Goal: Task Accomplishment & Management: Use online tool/utility

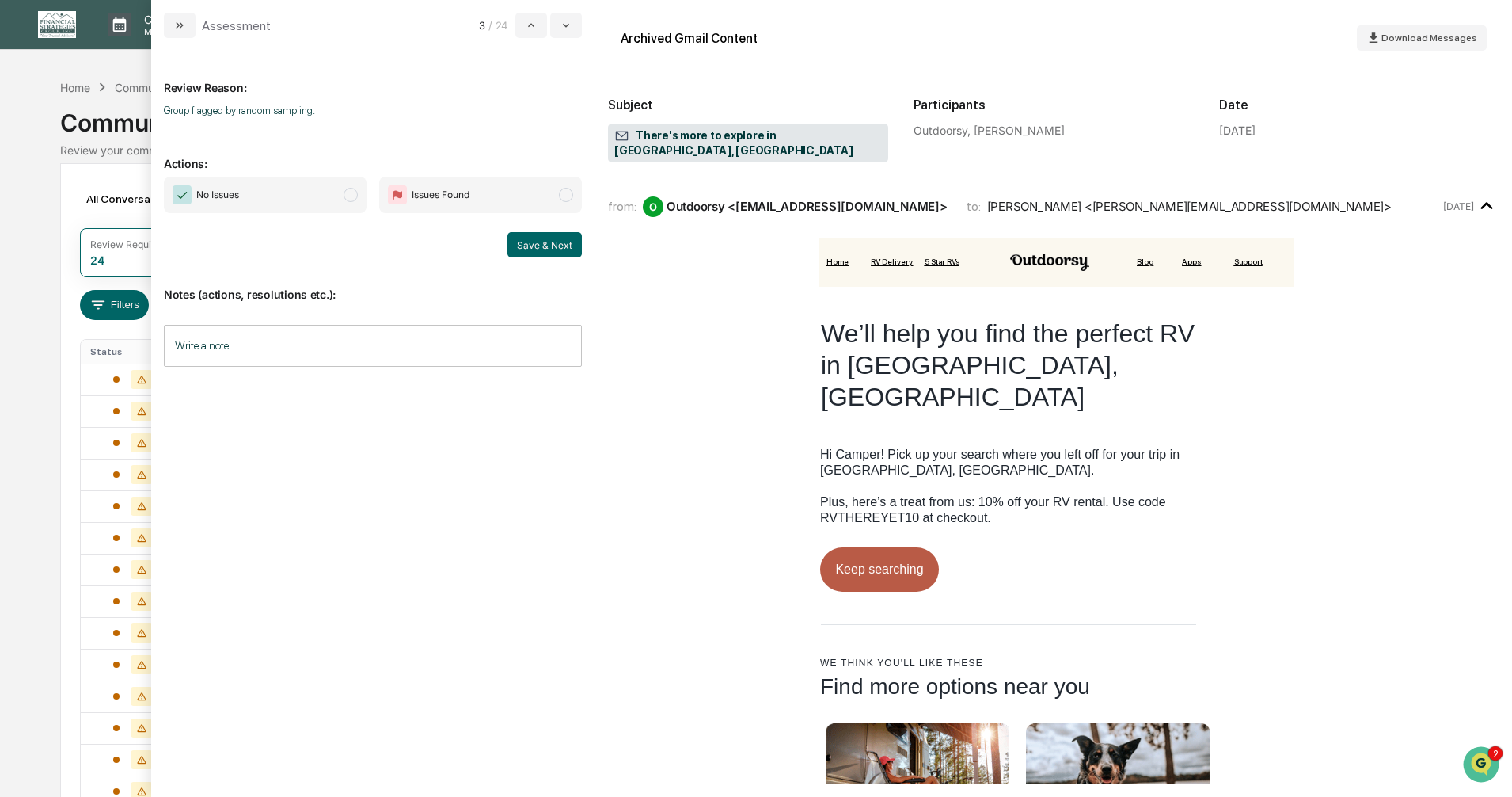
click at [33, 106] on div "Calendar Manage Tasks Reviews Approval Management Company People, Data, Setting…" at bounding box center [756, 606] width 1512 height 1214
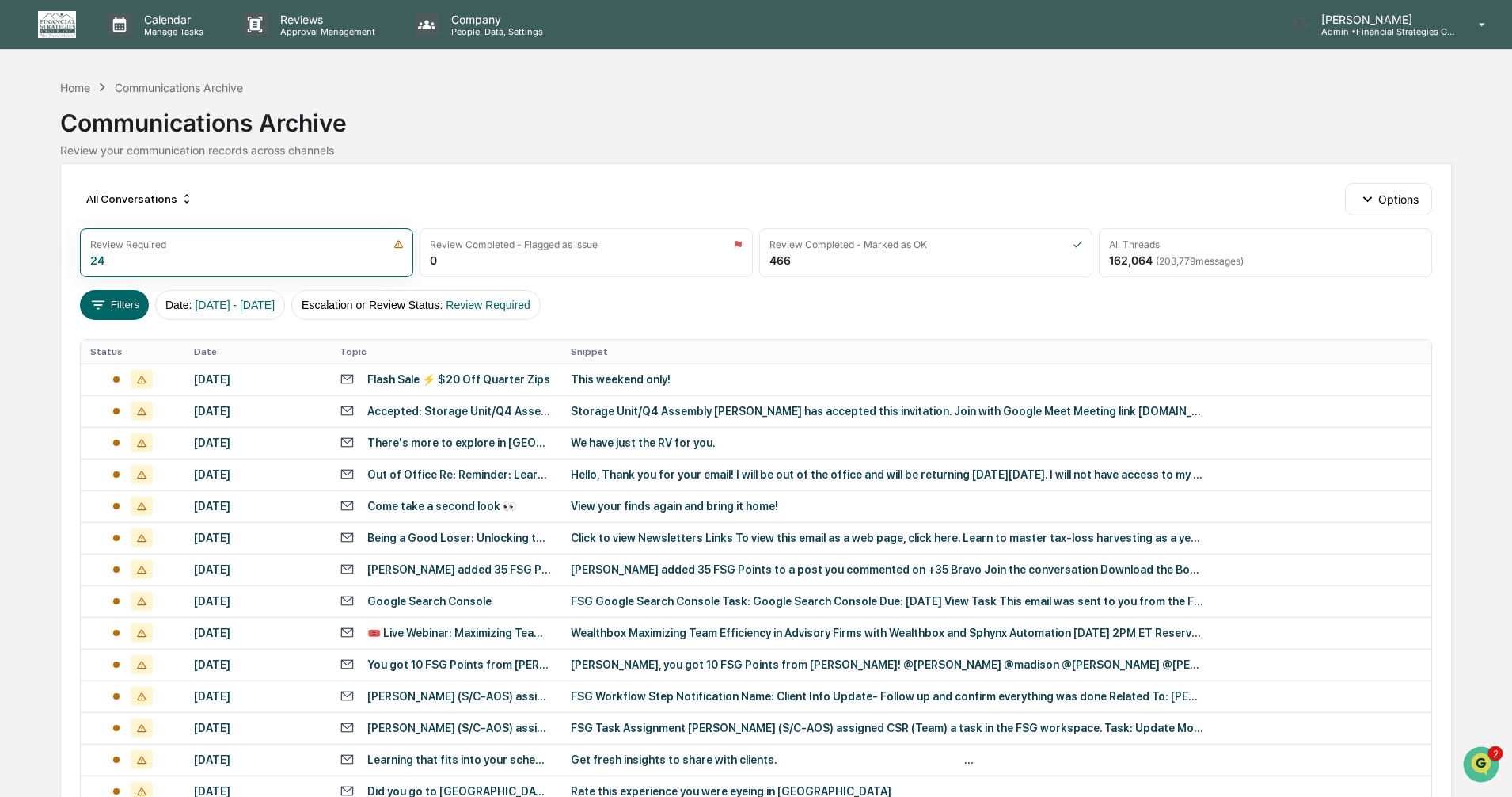
click at [66, 91] on div "Home" at bounding box center [75, 88] width 30 height 14
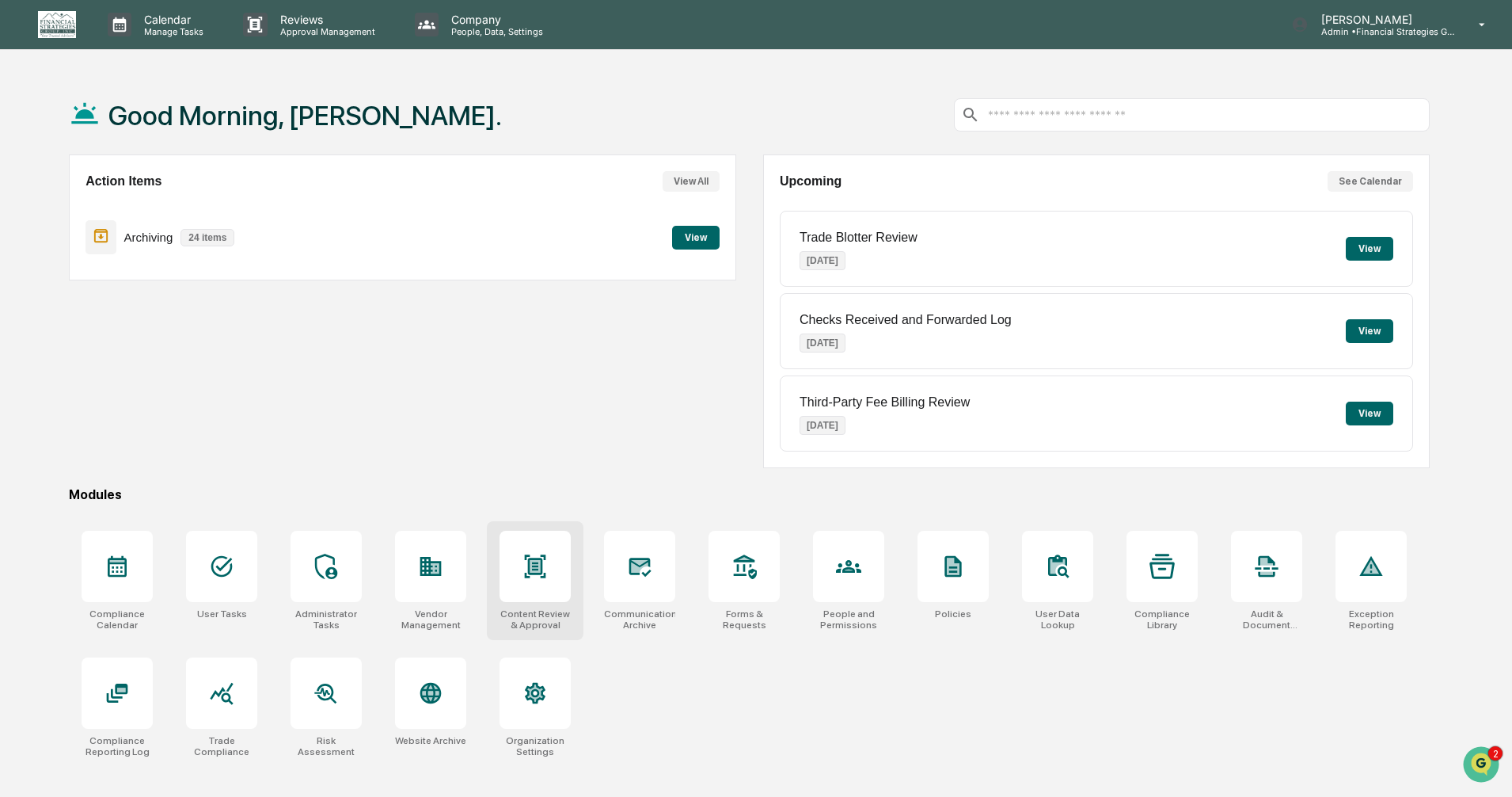
click at [517, 578] on div at bounding box center [535, 566] width 71 height 71
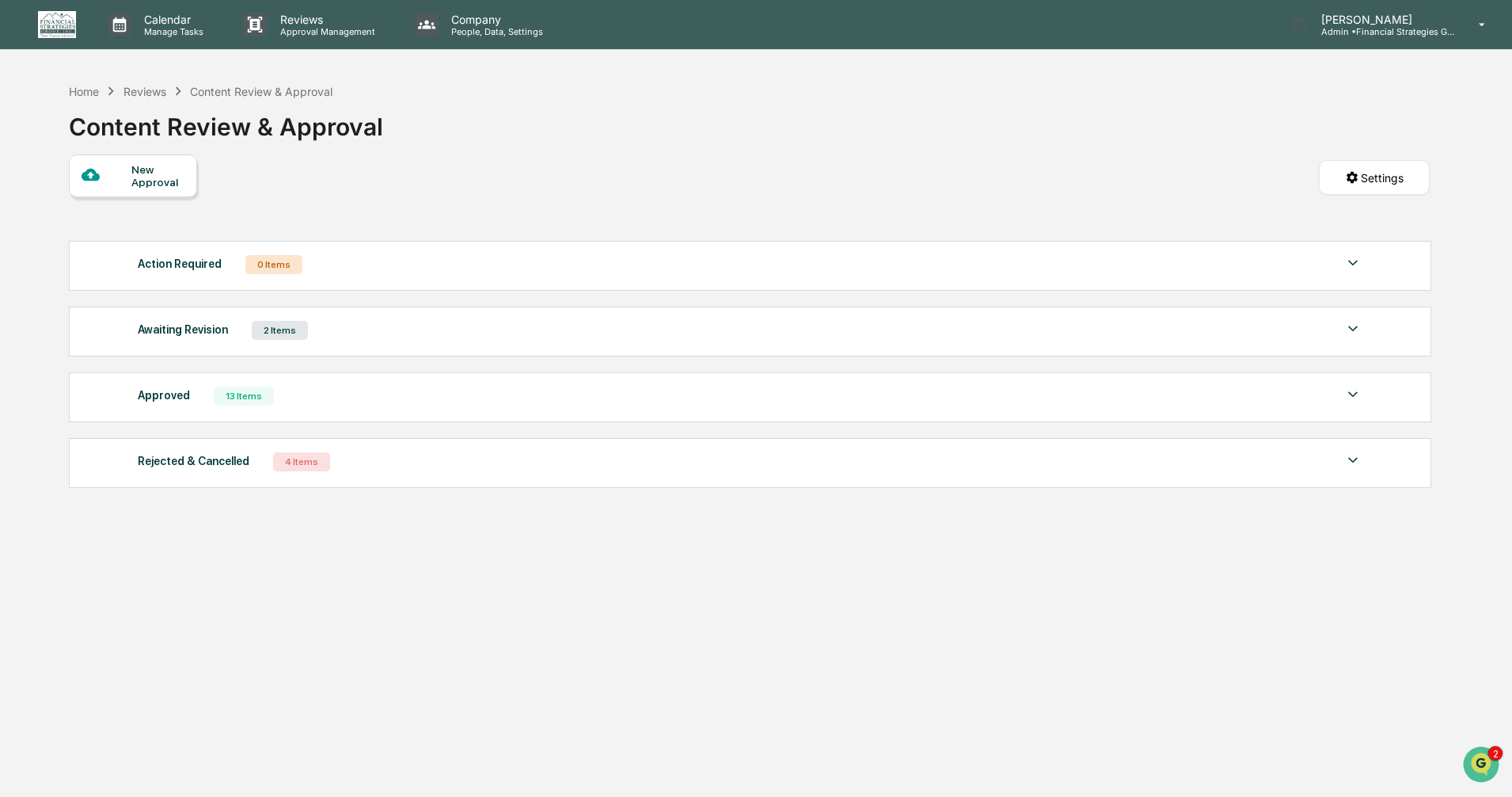
click at [1355, 328] on img at bounding box center [1353, 328] width 19 height 19
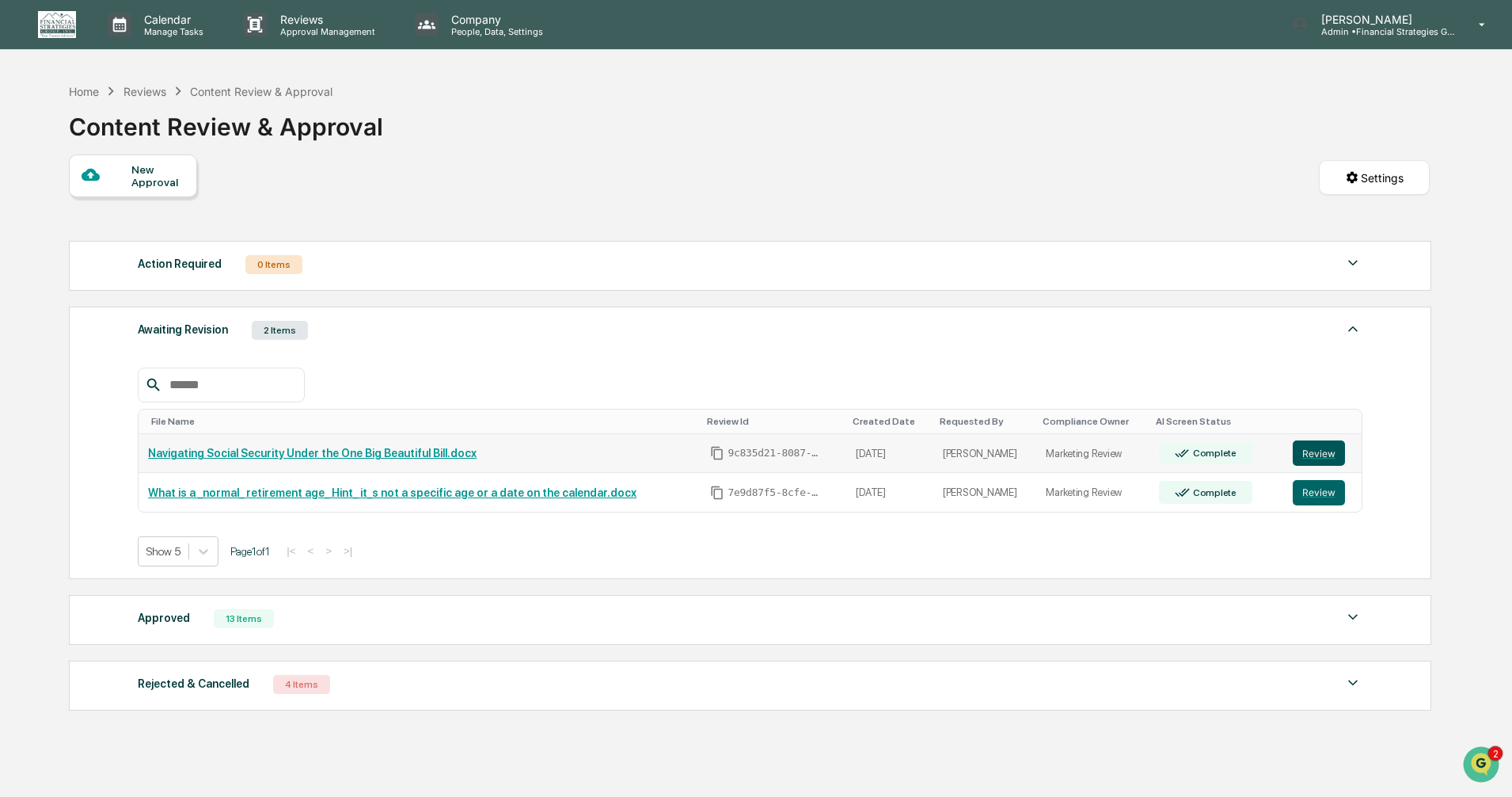
click at [1318, 450] on button "Review" at bounding box center [1318, 453] width 52 height 26
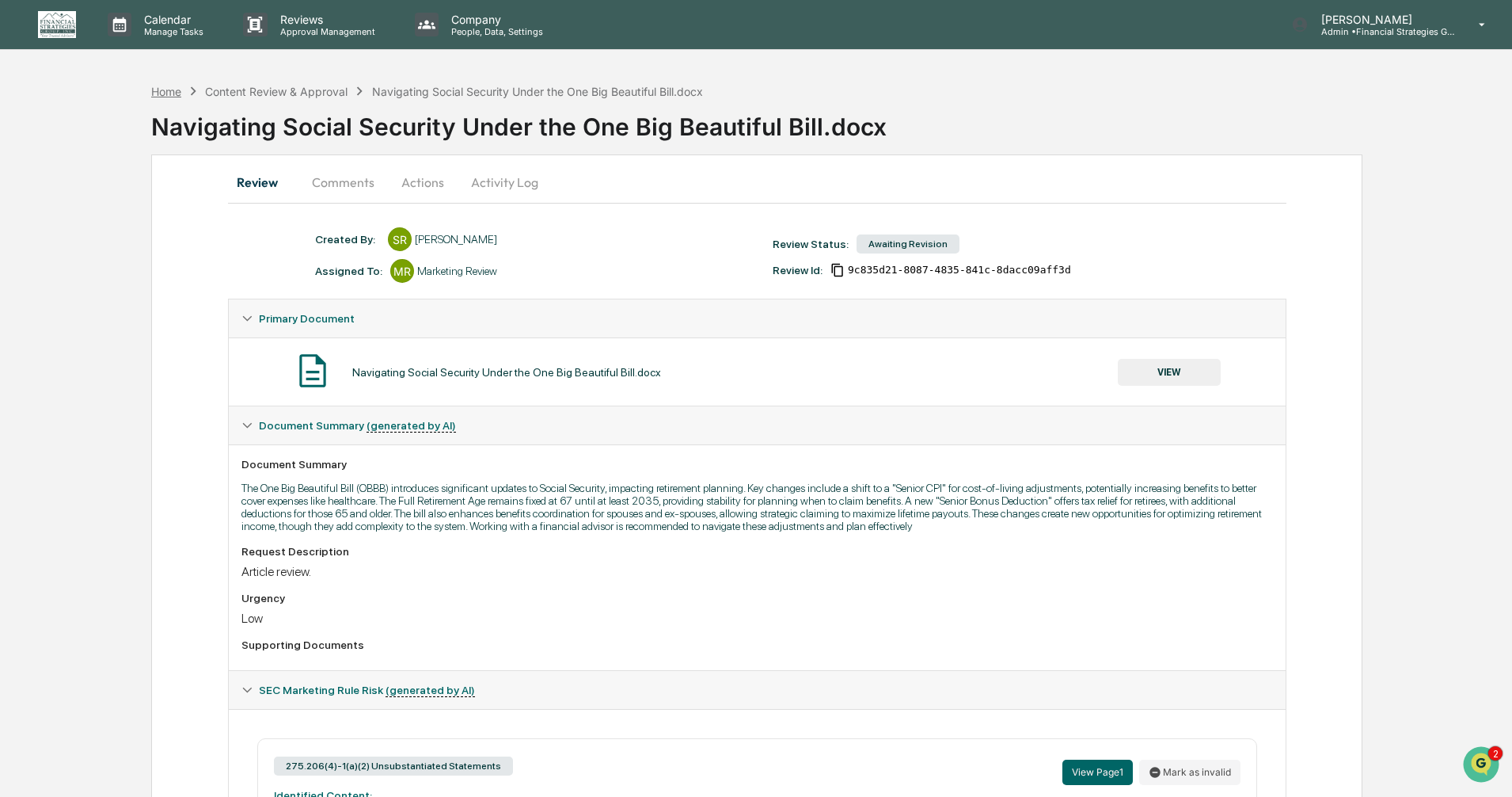
click at [160, 87] on div "Home" at bounding box center [166, 91] width 30 height 14
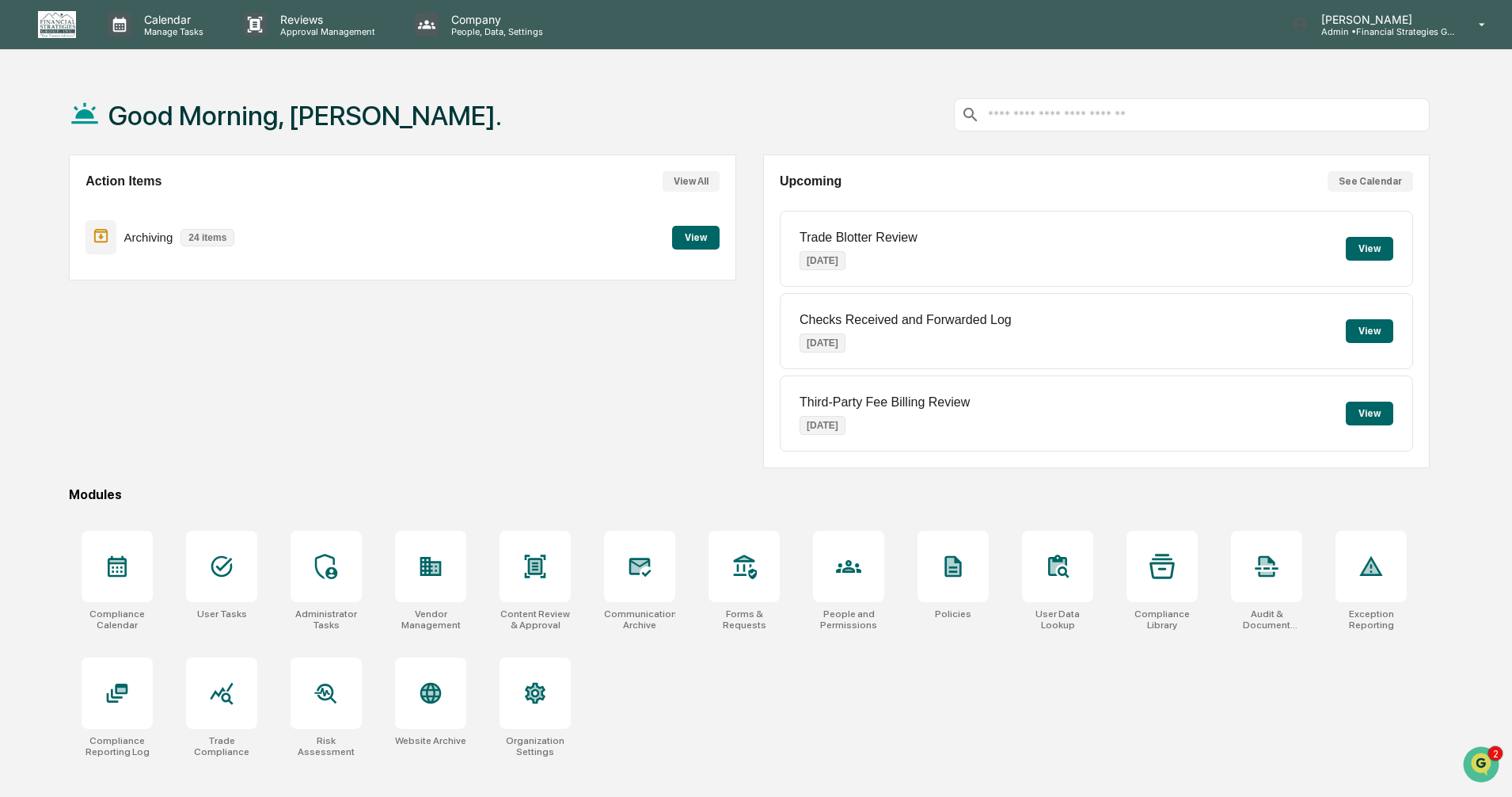
click at [694, 237] on button "View" at bounding box center [695, 238] width 47 height 24
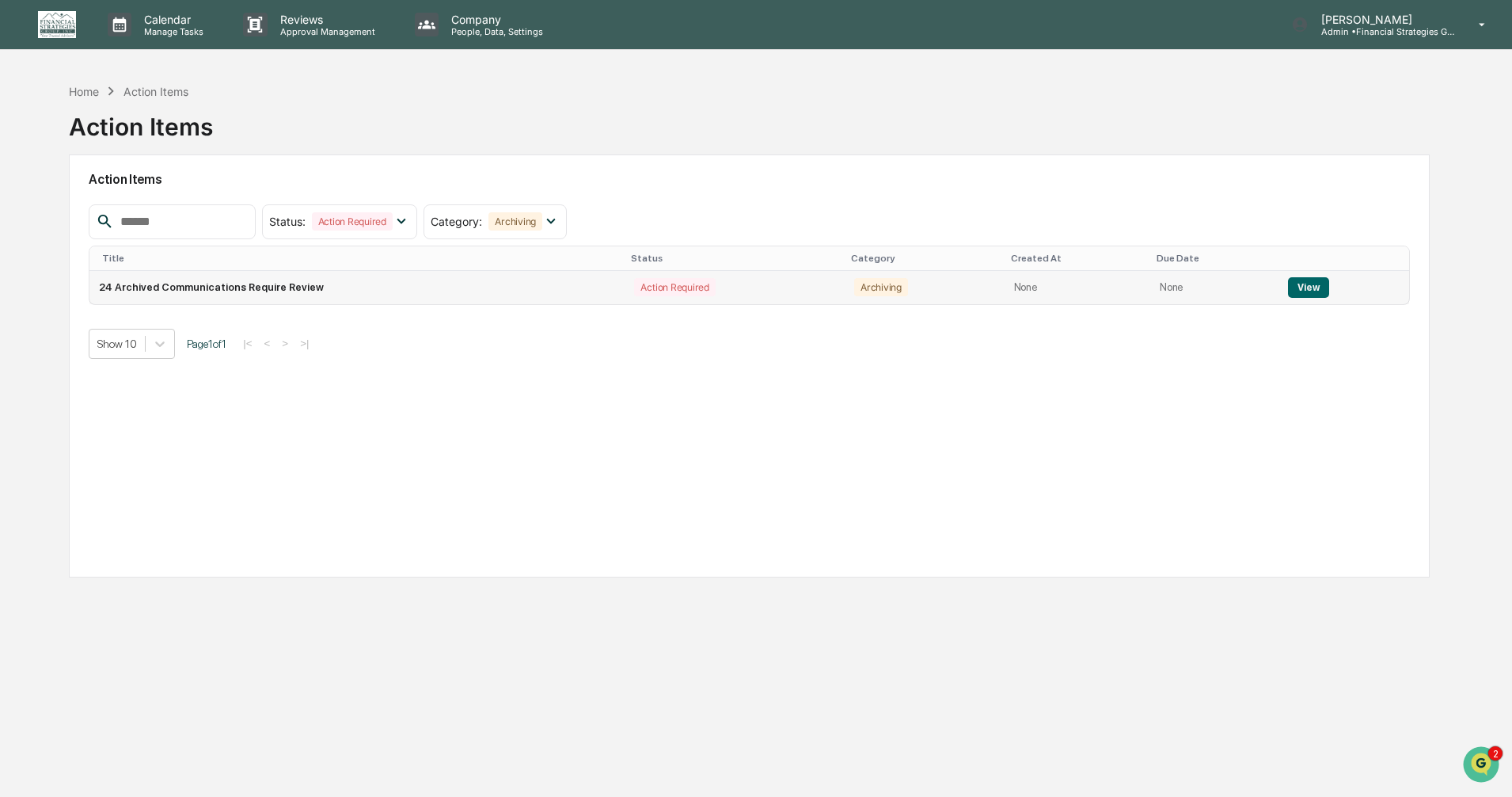
click at [1297, 288] on button "View" at bounding box center [1308, 287] width 40 height 21
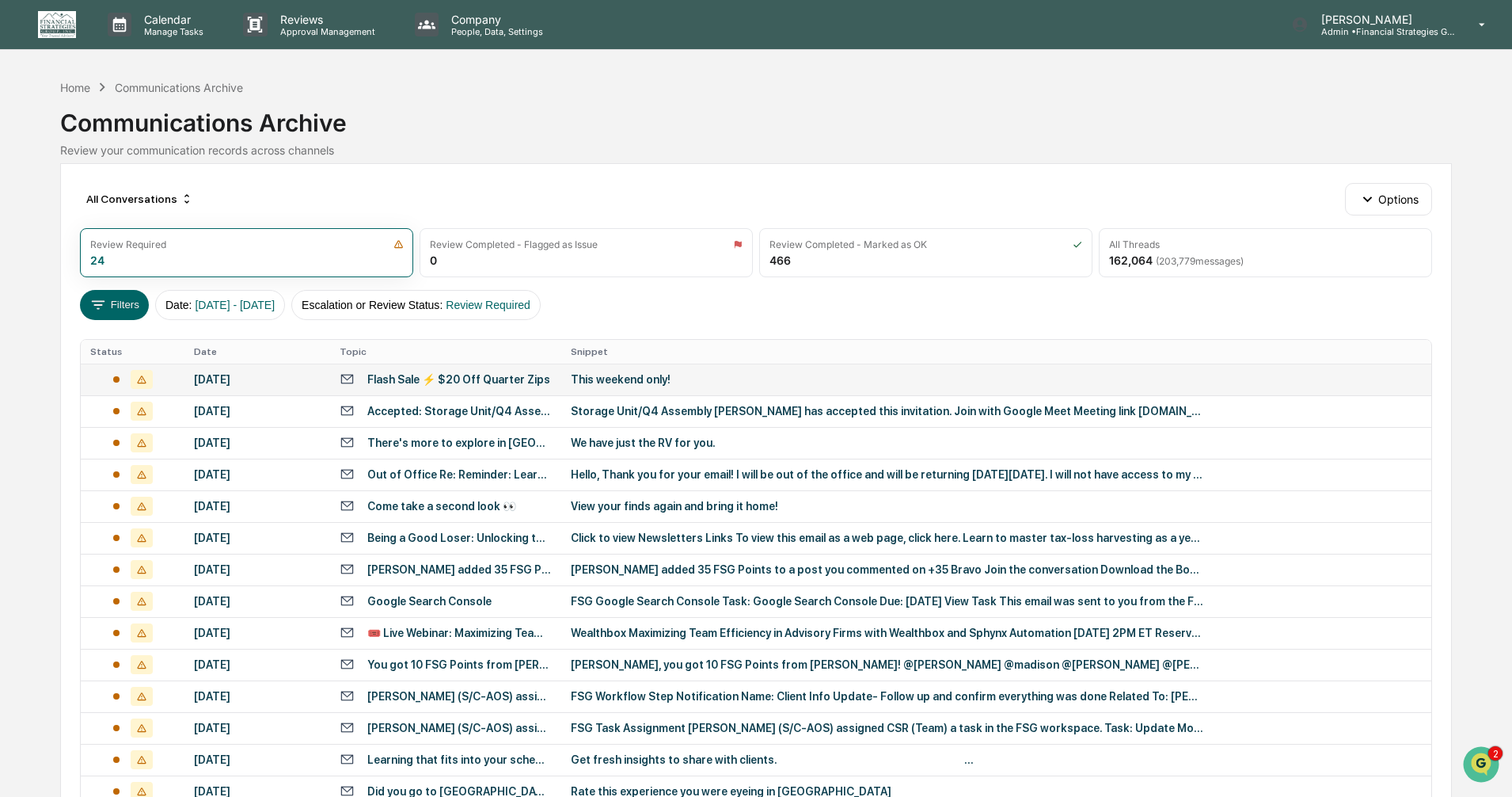
click at [478, 377] on div "Flash Sale ⚡ $20 Off Quarter Zips" at bounding box center [458, 379] width 183 height 13
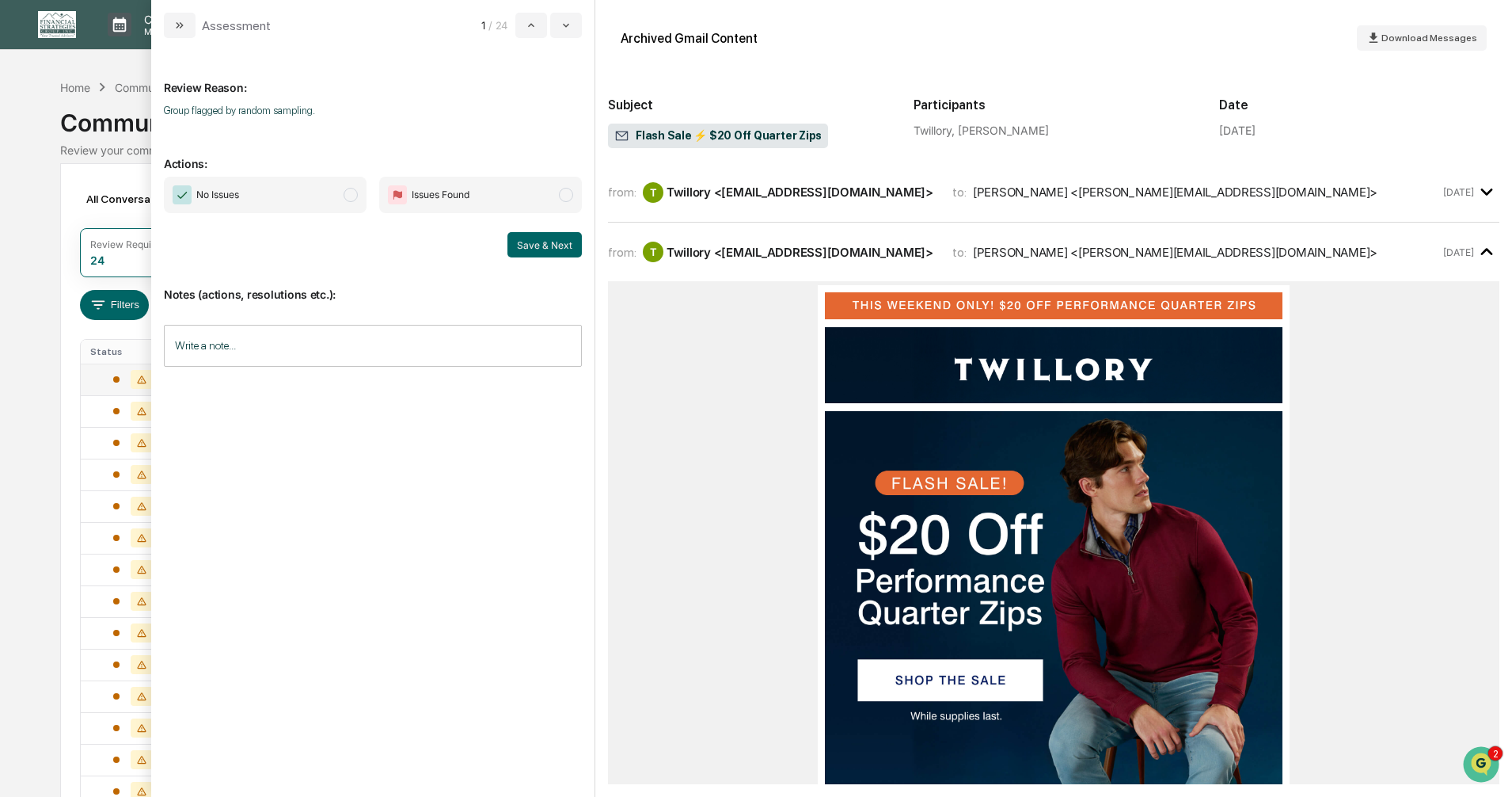
click at [346, 201] on span "modal" at bounding box center [351, 195] width 15 height 15
click at [527, 241] on button "Save & Next" at bounding box center [545, 244] width 75 height 26
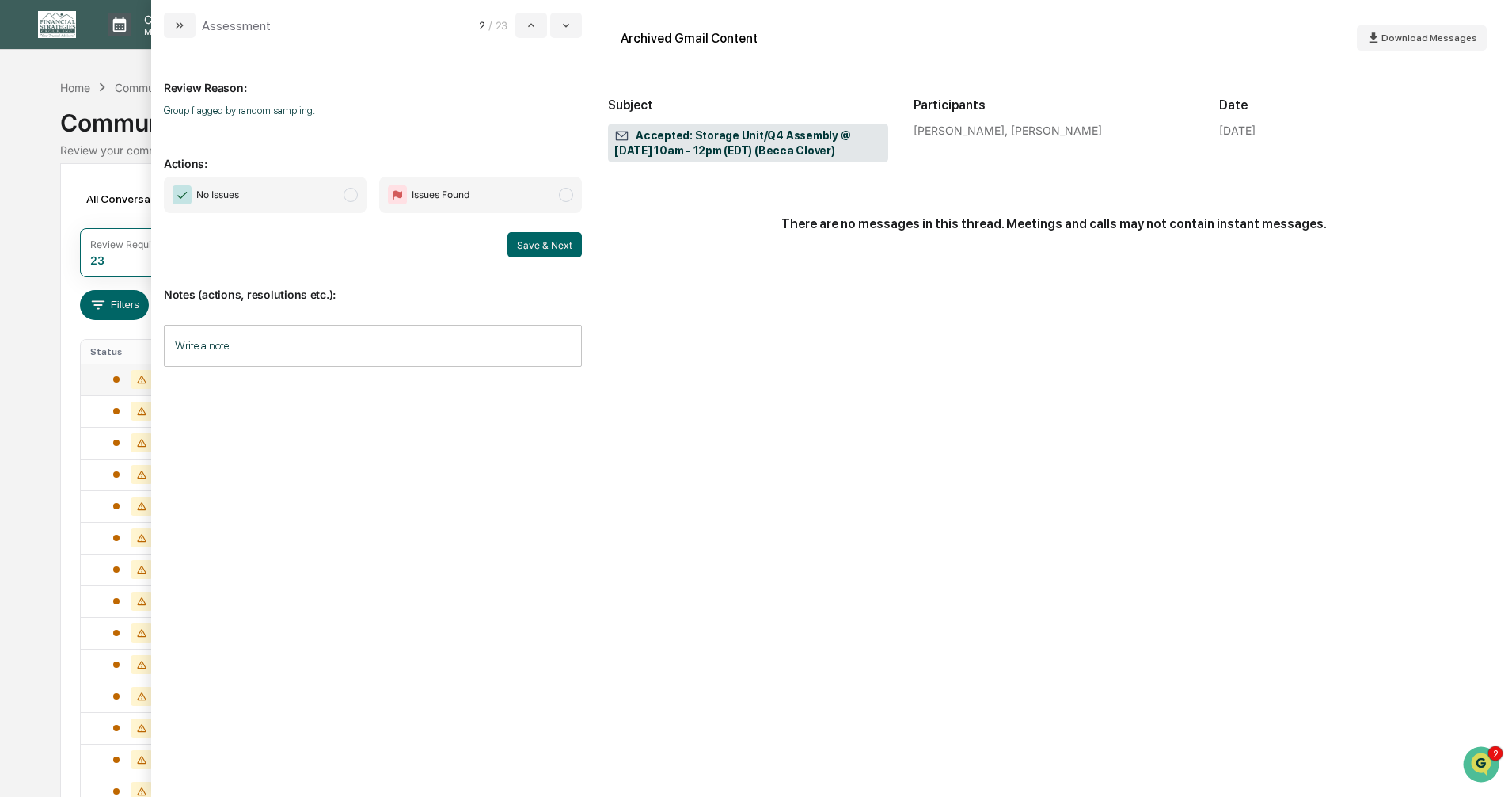
click at [355, 199] on span "modal" at bounding box center [351, 195] width 15 height 15
click at [524, 243] on button "Save & Next" at bounding box center [545, 244] width 75 height 26
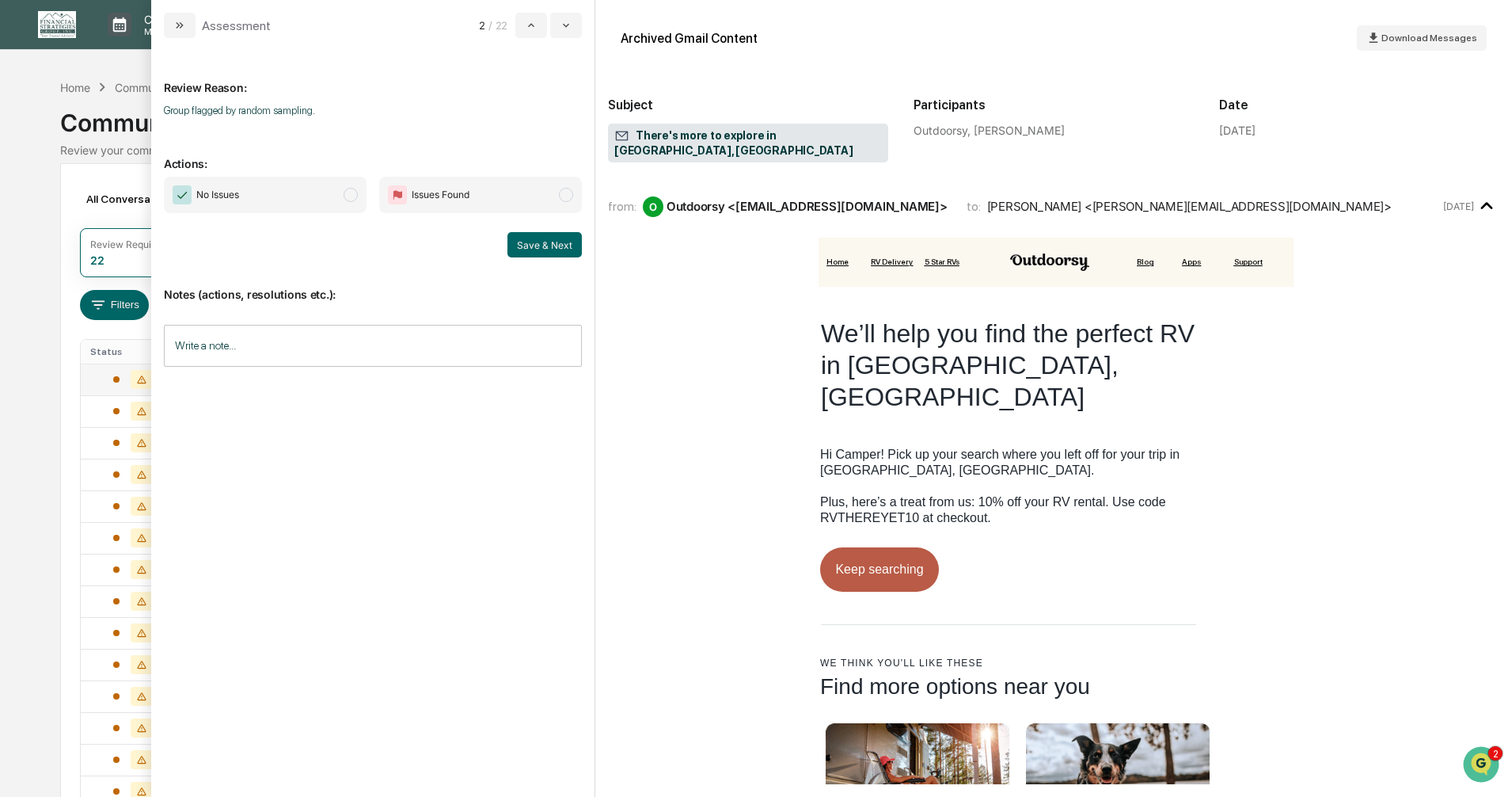
click at [348, 196] on span "modal" at bounding box center [351, 195] width 15 height 15
click at [536, 248] on button "Save & Next" at bounding box center [545, 244] width 75 height 26
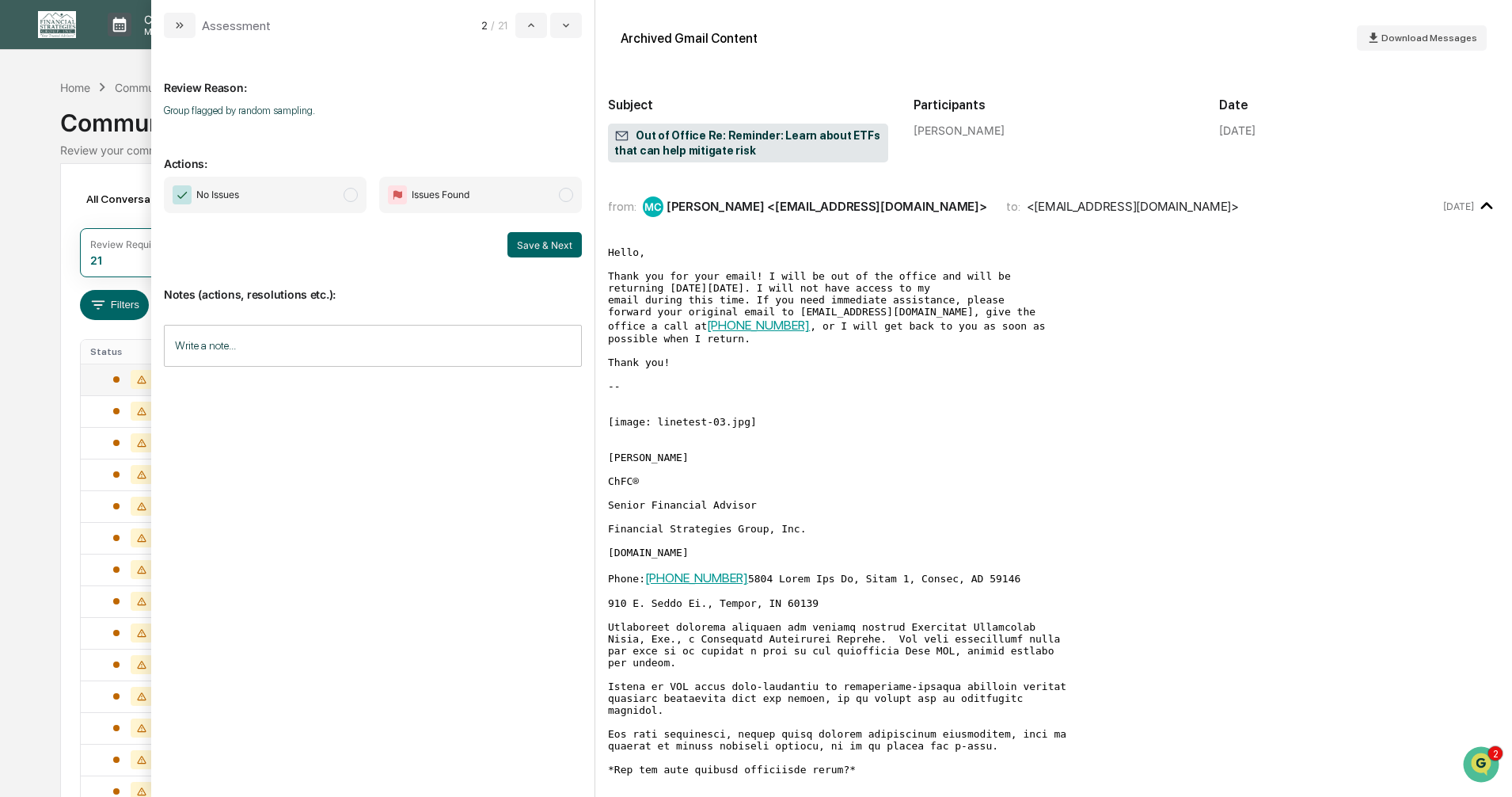
click at [355, 195] on span "modal" at bounding box center [351, 195] width 15 height 15
click at [517, 248] on button "Save & Next" at bounding box center [545, 244] width 75 height 26
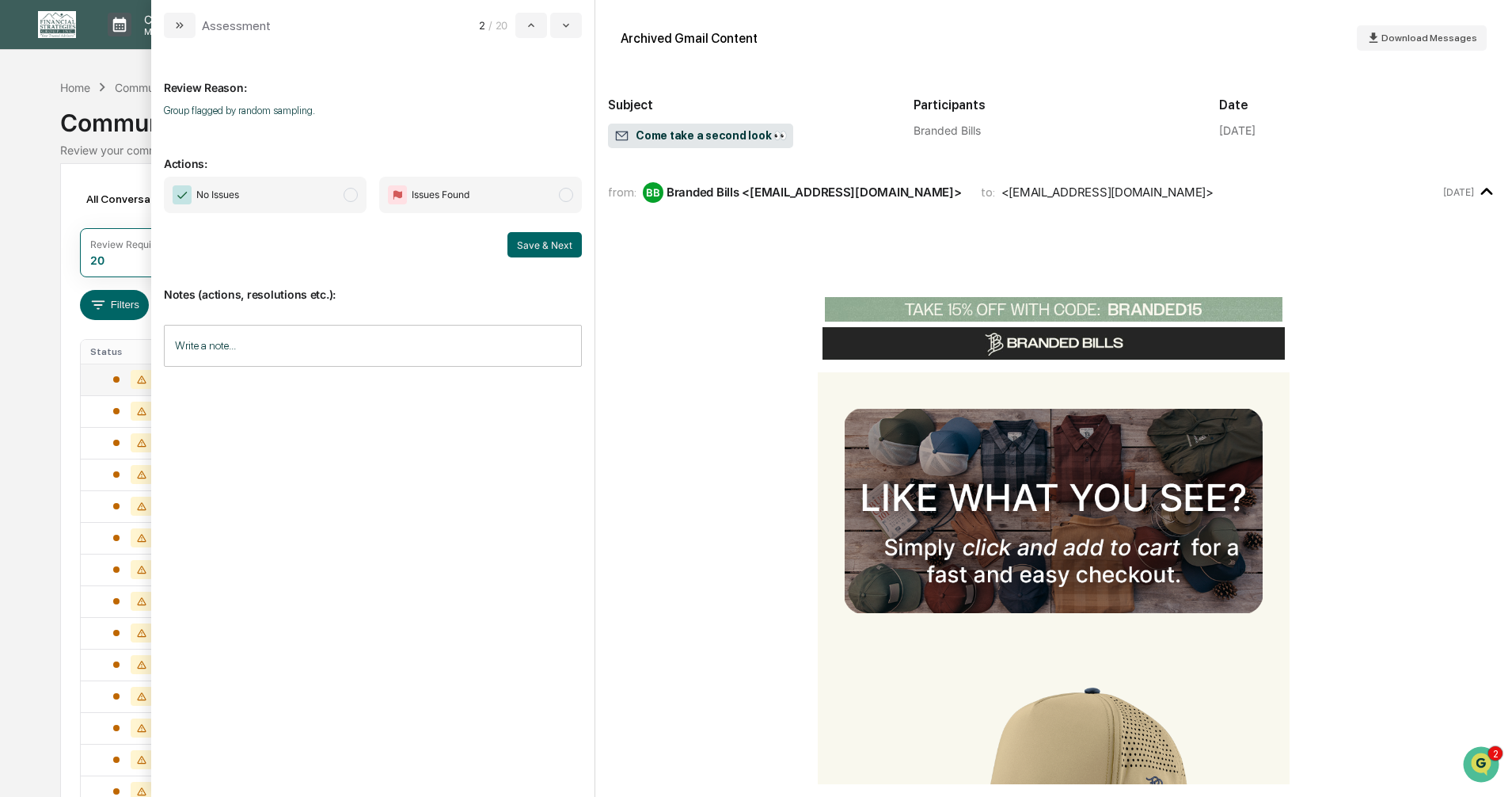
click at [355, 196] on span "modal" at bounding box center [351, 195] width 15 height 15
click at [544, 252] on button "Save & Next" at bounding box center [545, 244] width 75 height 26
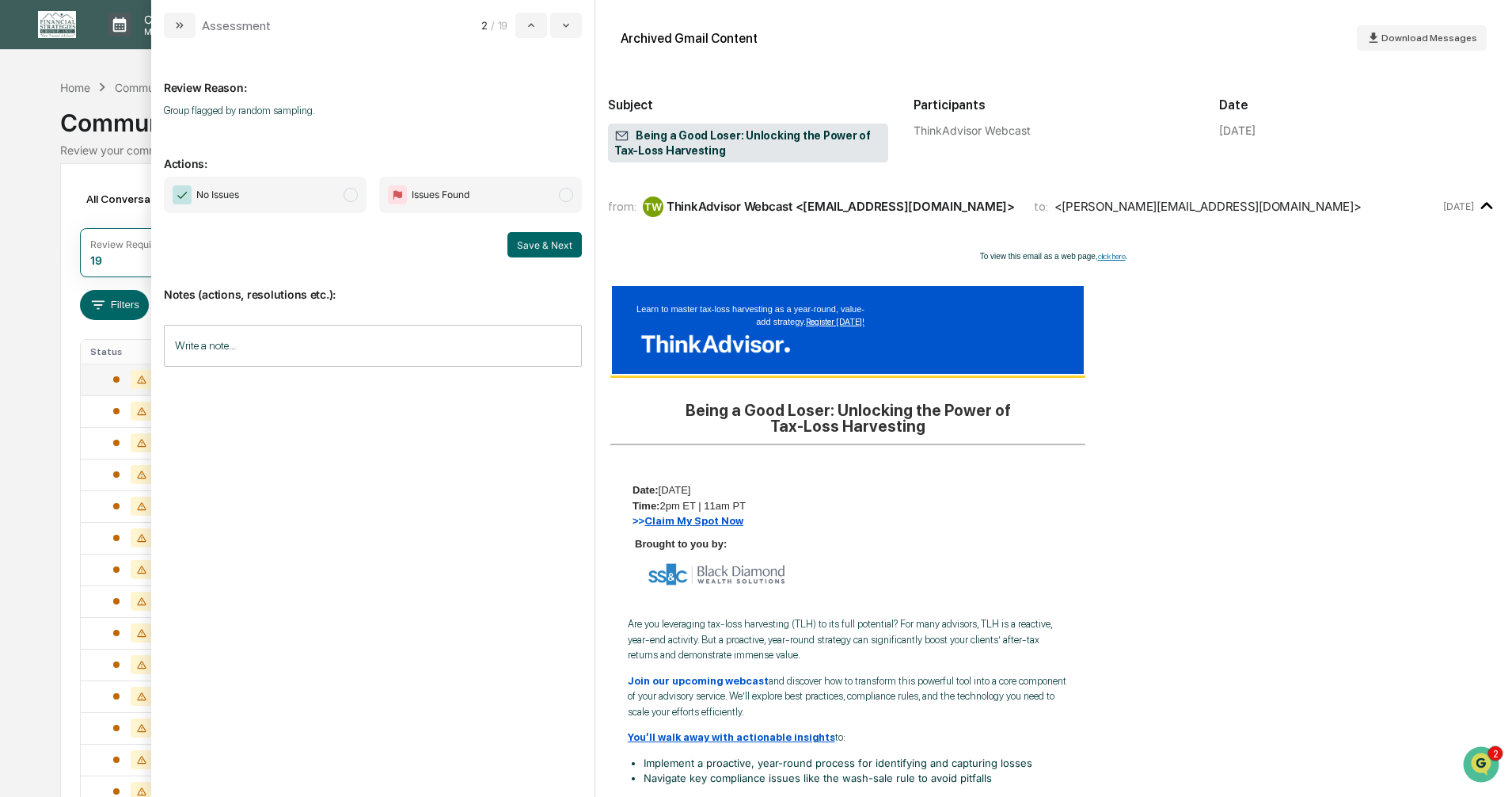
click at [351, 194] on span "modal" at bounding box center [351, 195] width 15 height 15
click at [509, 240] on div "Save & Next" at bounding box center [373, 244] width 418 height 26
click at [513, 243] on button "Save & Next" at bounding box center [545, 244] width 75 height 26
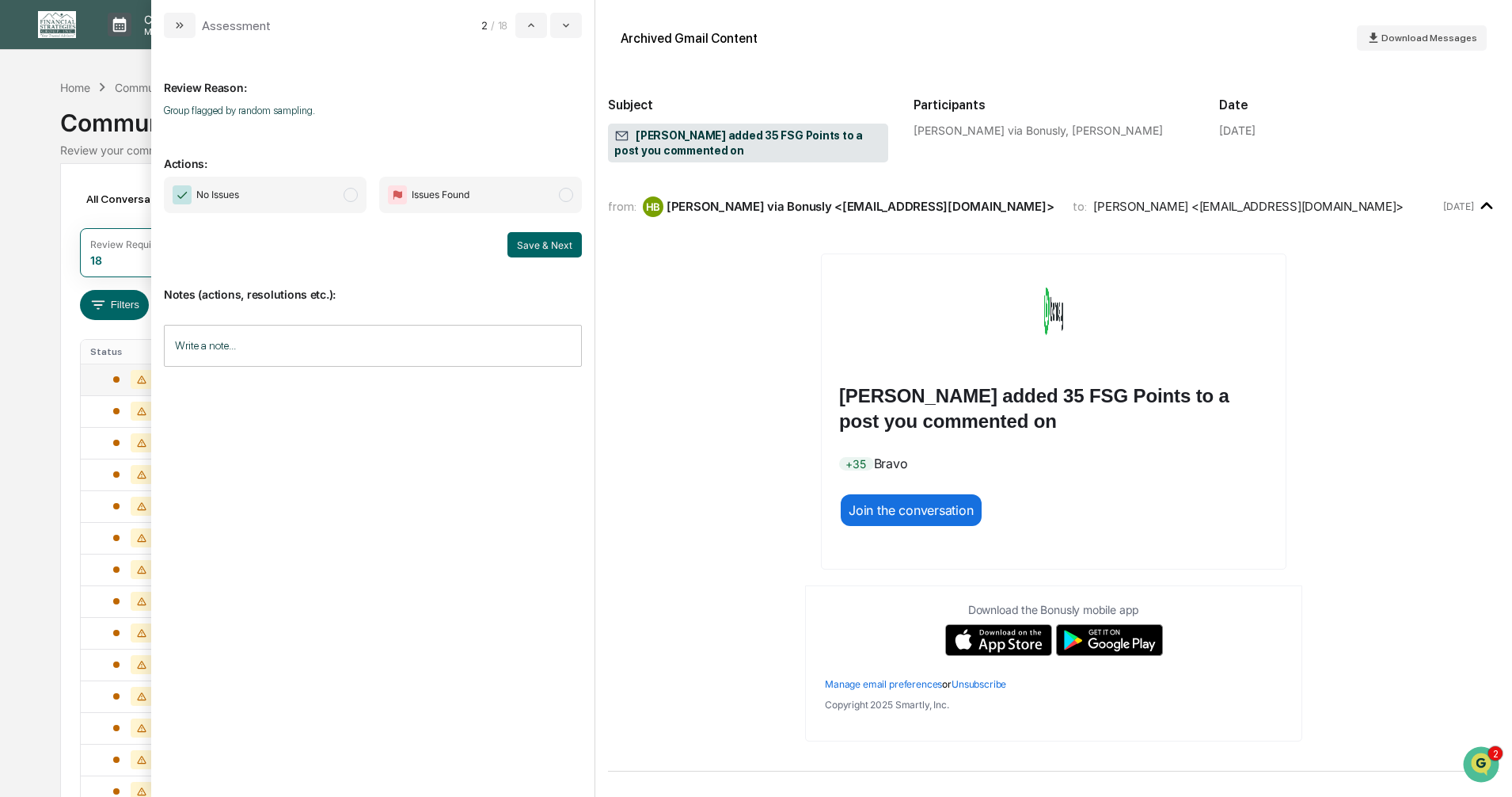
click at [351, 193] on span "modal" at bounding box center [351, 195] width 15 height 15
click at [559, 254] on button "Save & Next" at bounding box center [545, 244] width 75 height 26
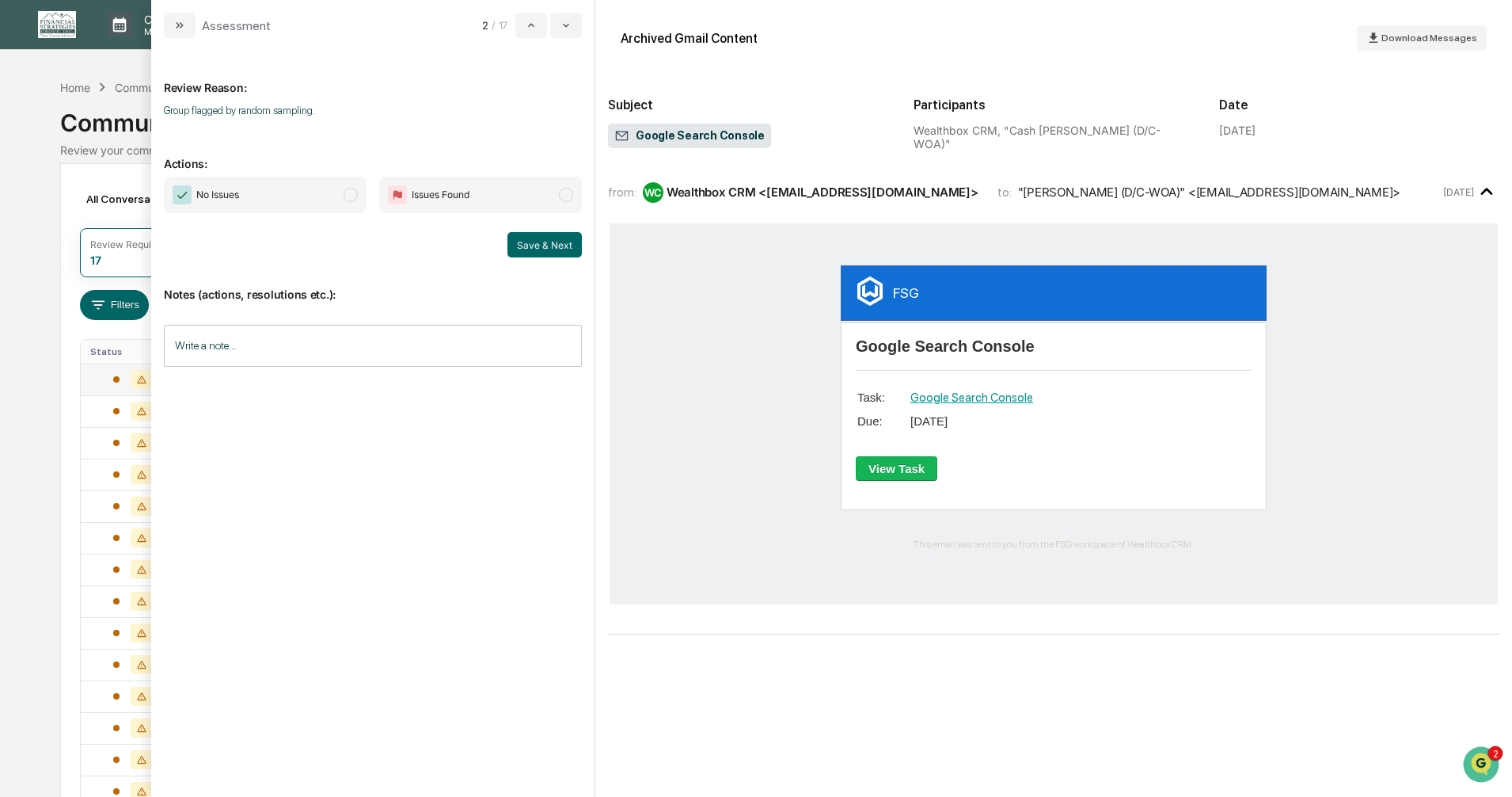
click at [348, 194] on span "modal" at bounding box center [351, 195] width 15 height 15
click at [551, 249] on button "Save & Next" at bounding box center [545, 244] width 75 height 26
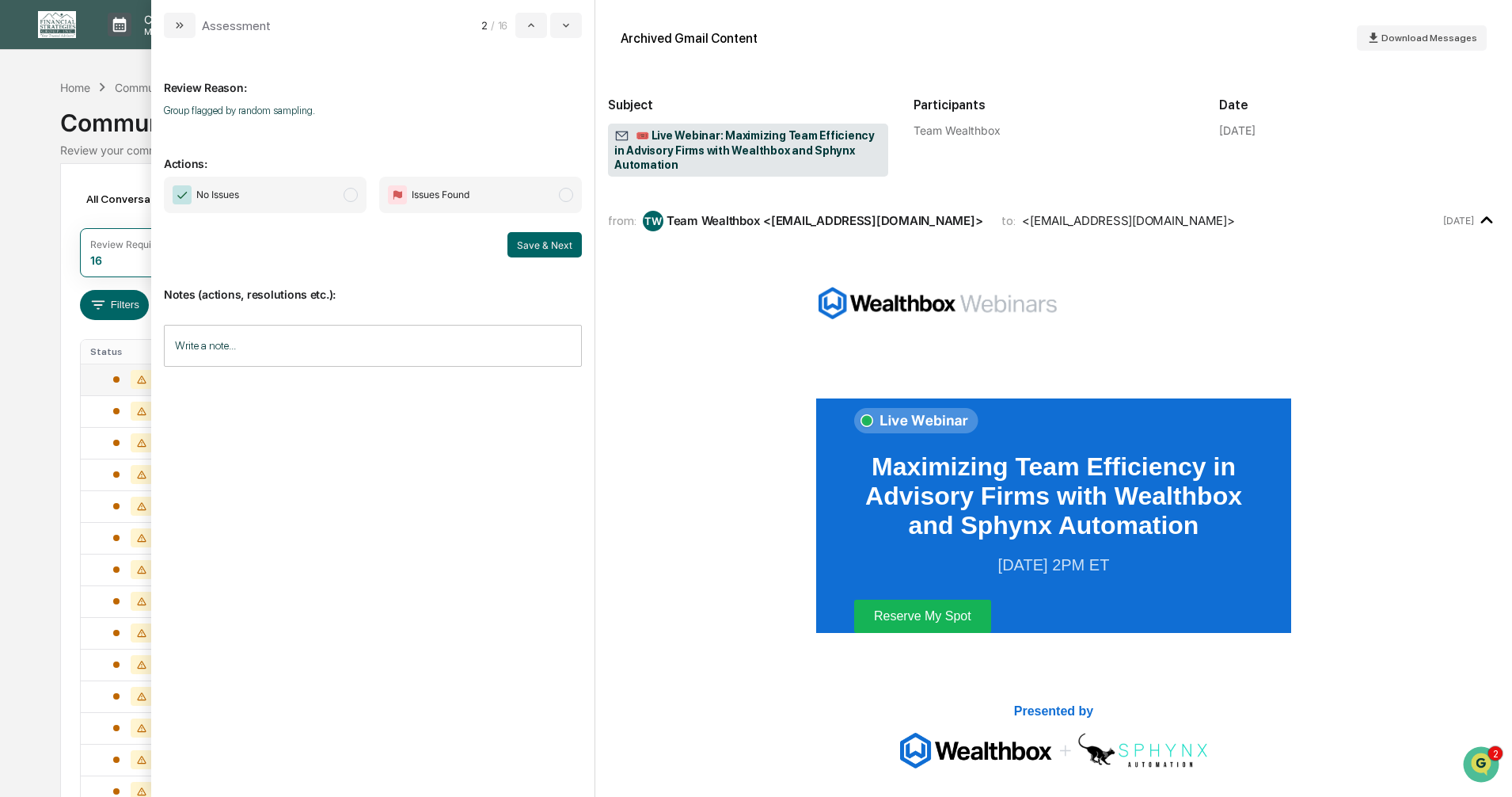
click at [353, 196] on span "modal" at bounding box center [351, 195] width 15 height 15
click at [530, 243] on button "Save & Next" at bounding box center [545, 244] width 75 height 26
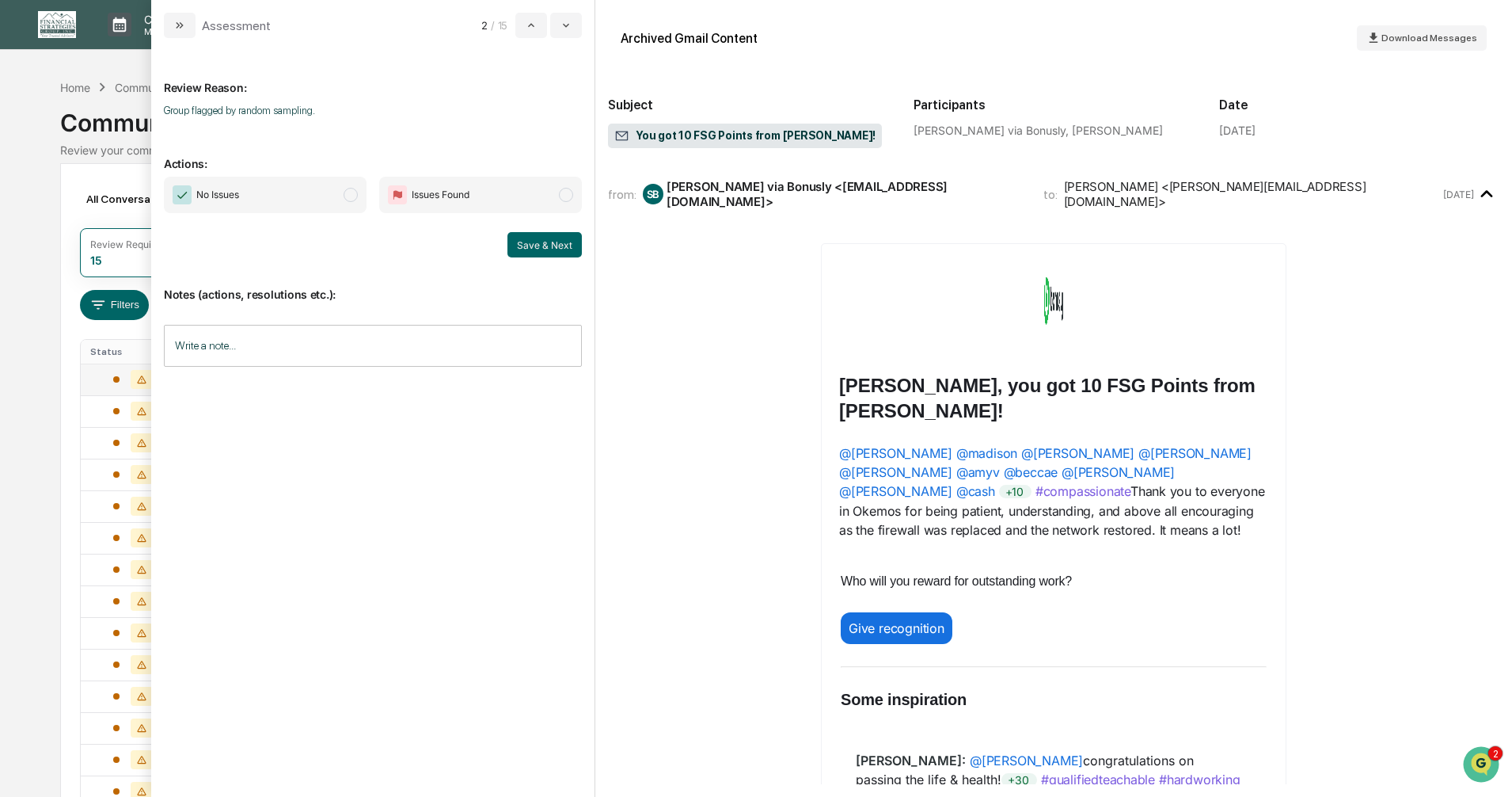
click at [349, 196] on span "modal" at bounding box center [351, 195] width 15 height 15
click at [548, 247] on button "Save & Next" at bounding box center [545, 244] width 75 height 26
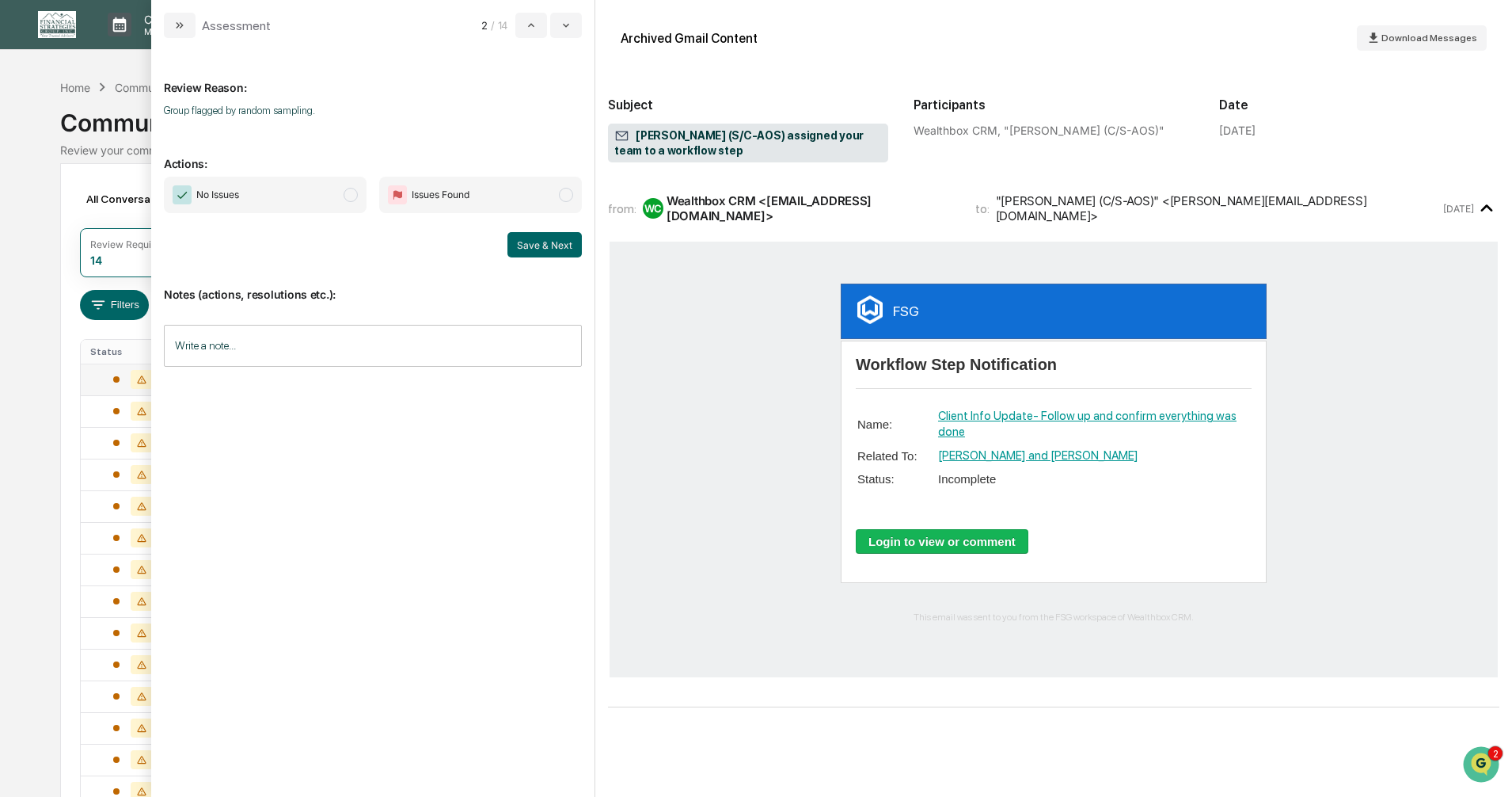
click at [346, 196] on span "modal" at bounding box center [351, 195] width 15 height 15
click at [556, 238] on button "Save & Next" at bounding box center [545, 244] width 75 height 26
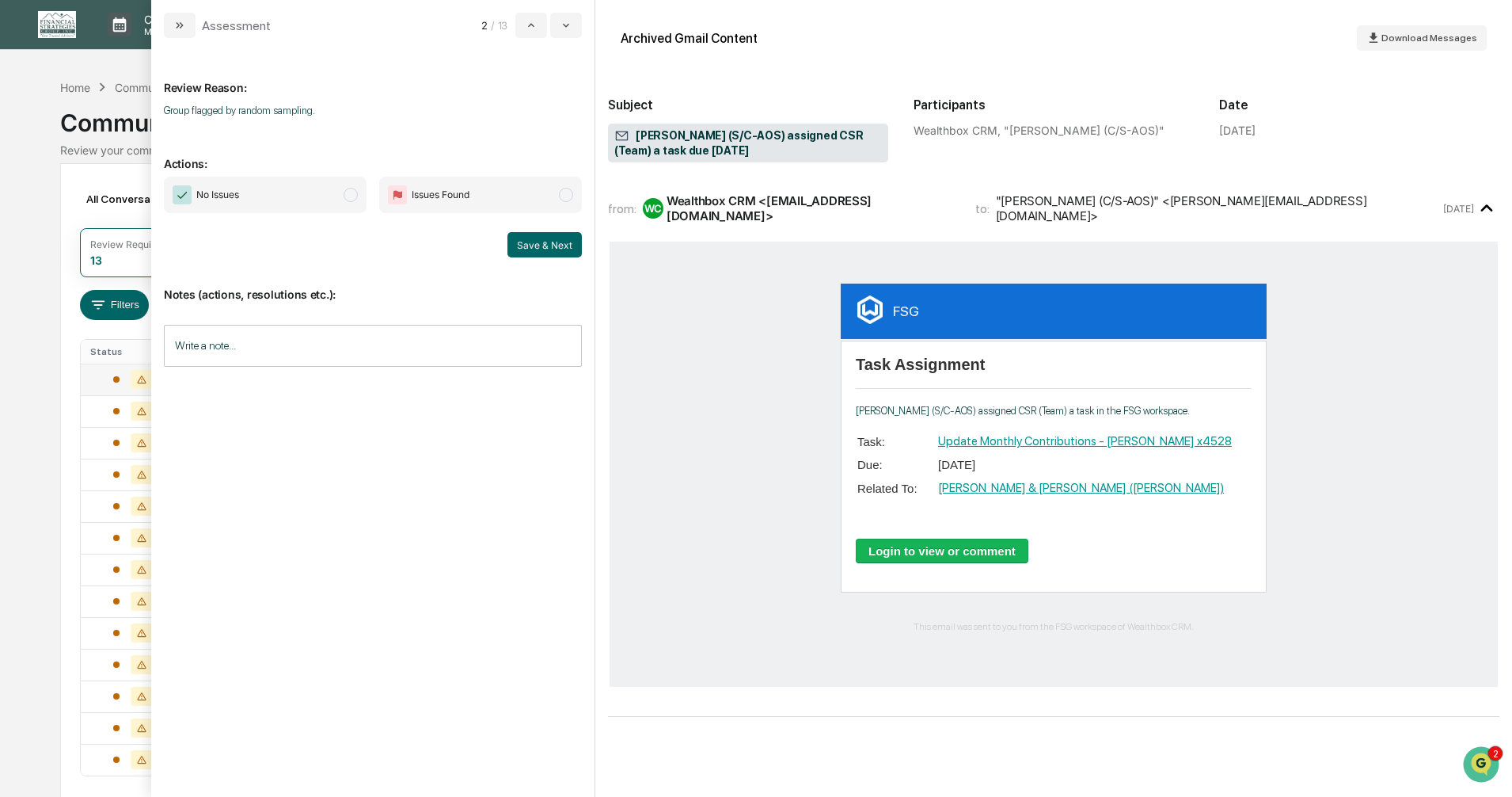
click at [351, 197] on span "modal" at bounding box center [351, 195] width 15 height 15
drag, startPoint x: 528, startPoint y: 244, endPoint x: 520, endPoint y: 252, distance: 11.3
click at [528, 245] on button "Save & Next" at bounding box center [545, 244] width 75 height 26
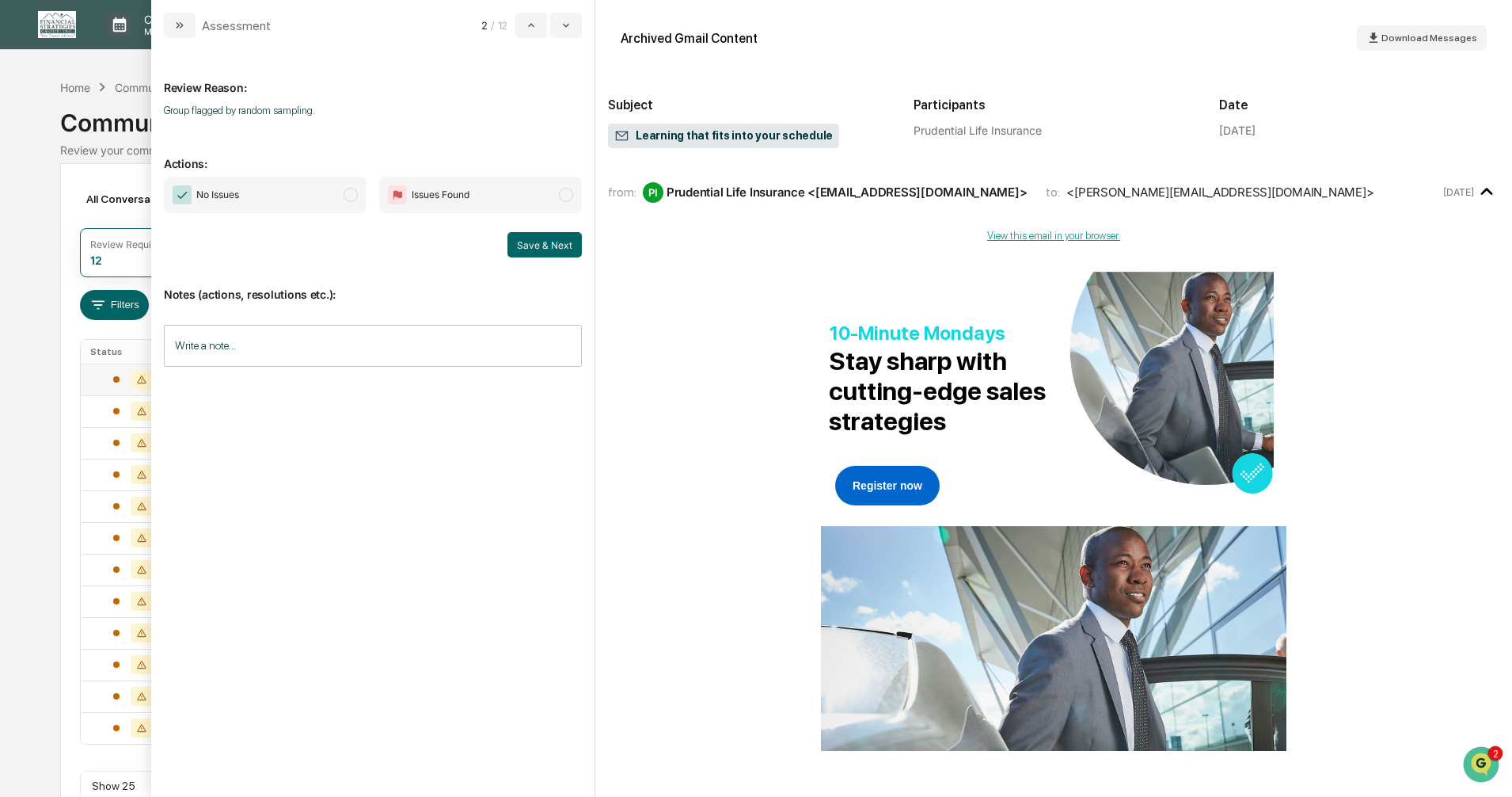
click at [352, 193] on span "modal" at bounding box center [351, 195] width 15 height 15
click at [527, 243] on button "Save & Next" at bounding box center [545, 244] width 75 height 26
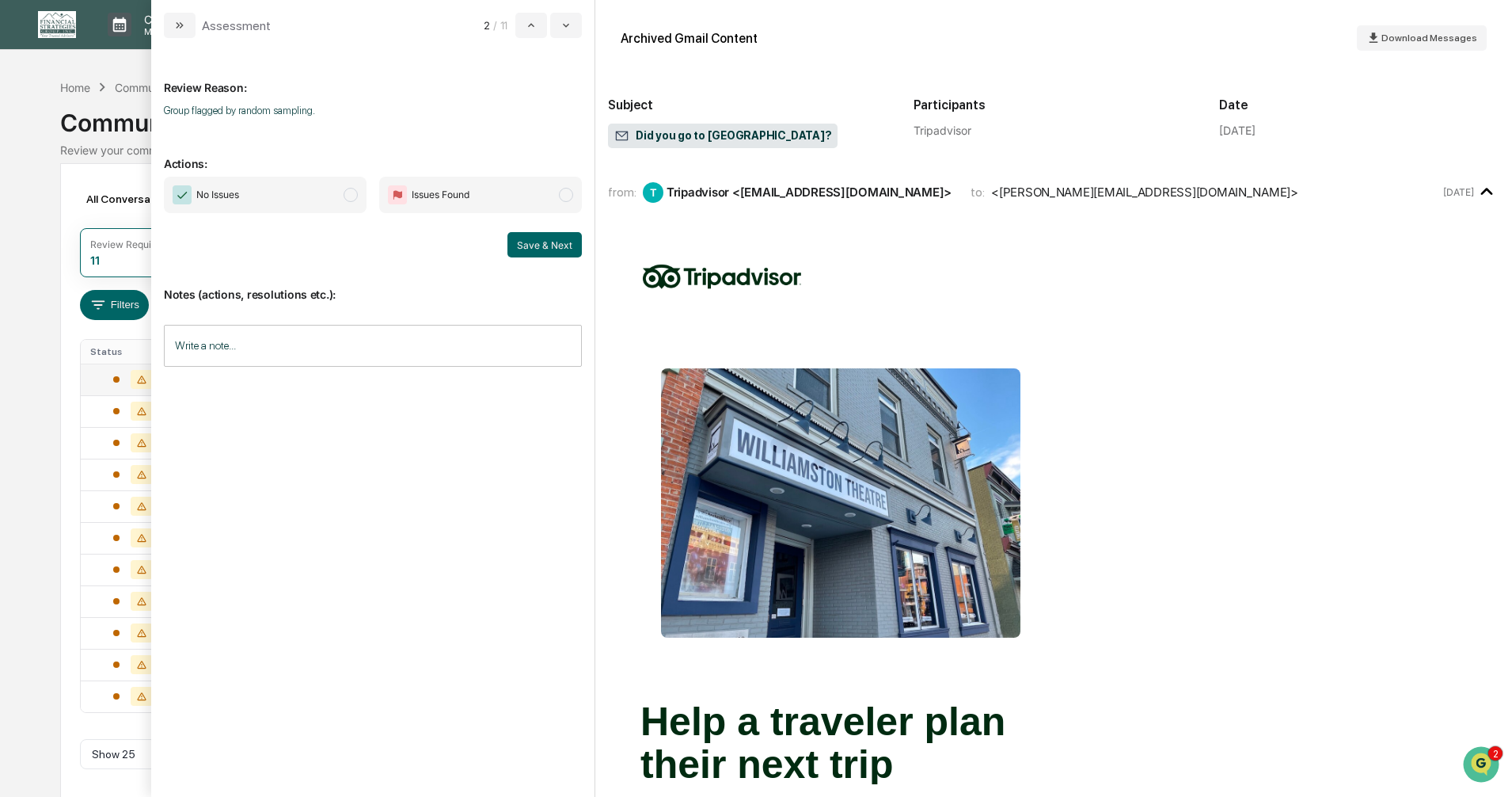
click at [348, 196] on span "modal" at bounding box center [351, 195] width 15 height 15
click at [541, 250] on button "Save & Next" at bounding box center [545, 244] width 75 height 26
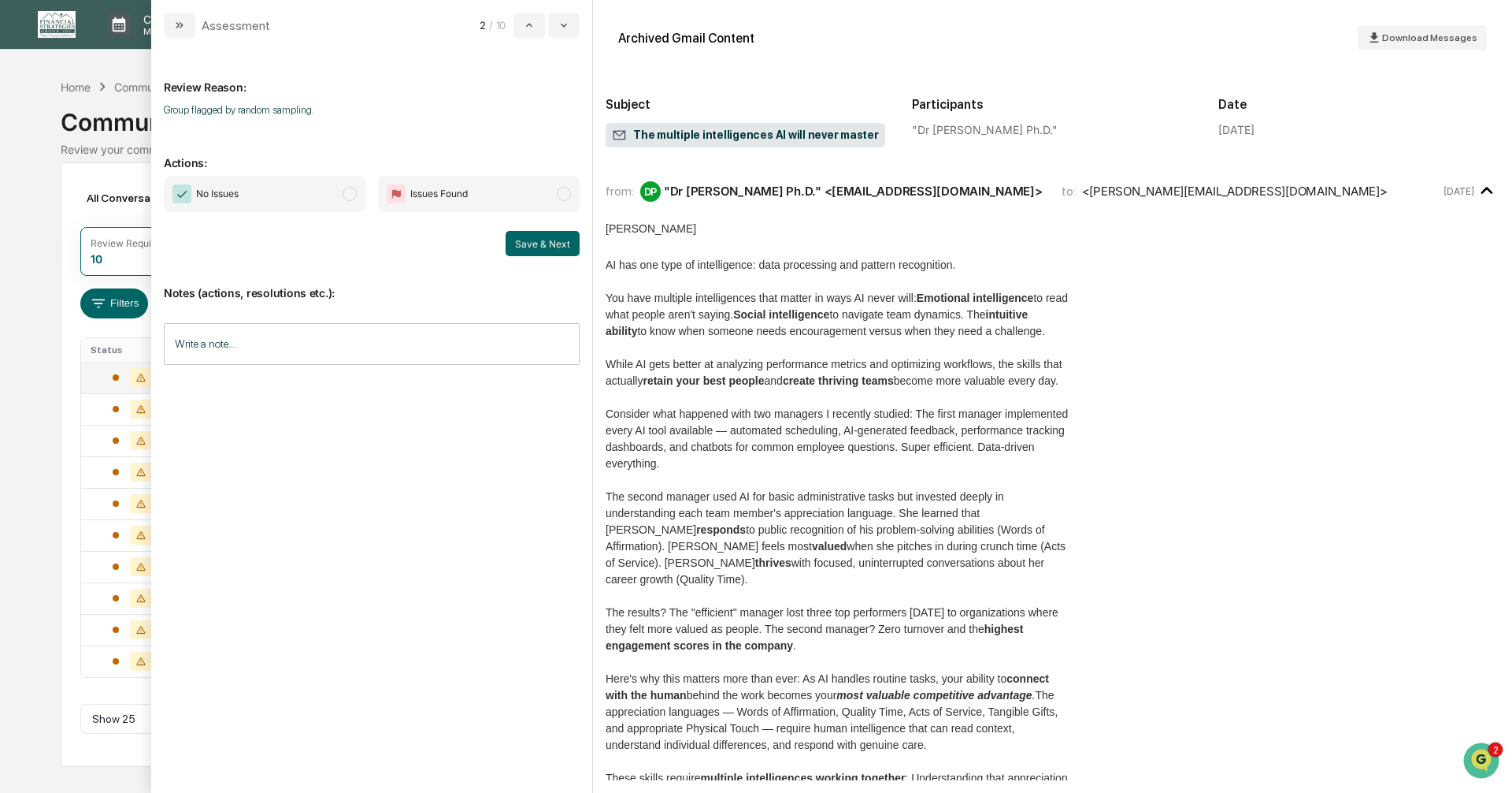
click at [347, 190] on span "modal" at bounding box center [350, 194] width 15 height 15
click at [527, 243] on button "Save & Next" at bounding box center [543, 243] width 74 height 25
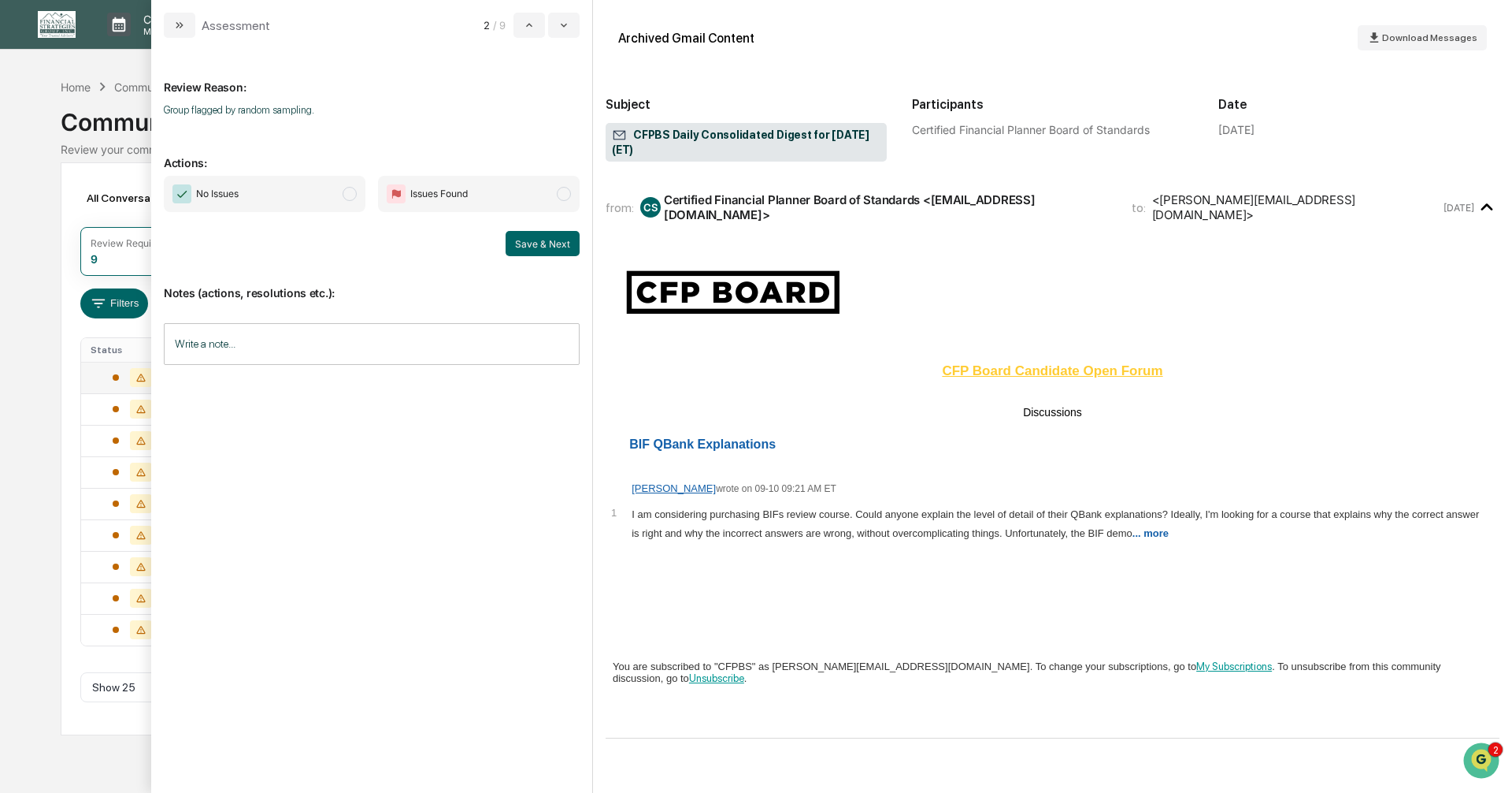
click at [350, 194] on span "modal" at bounding box center [350, 194] width 15 height 15
click at [524, 242] on button "Save & Next" at bounding box center [543, 243] width 74 height 25
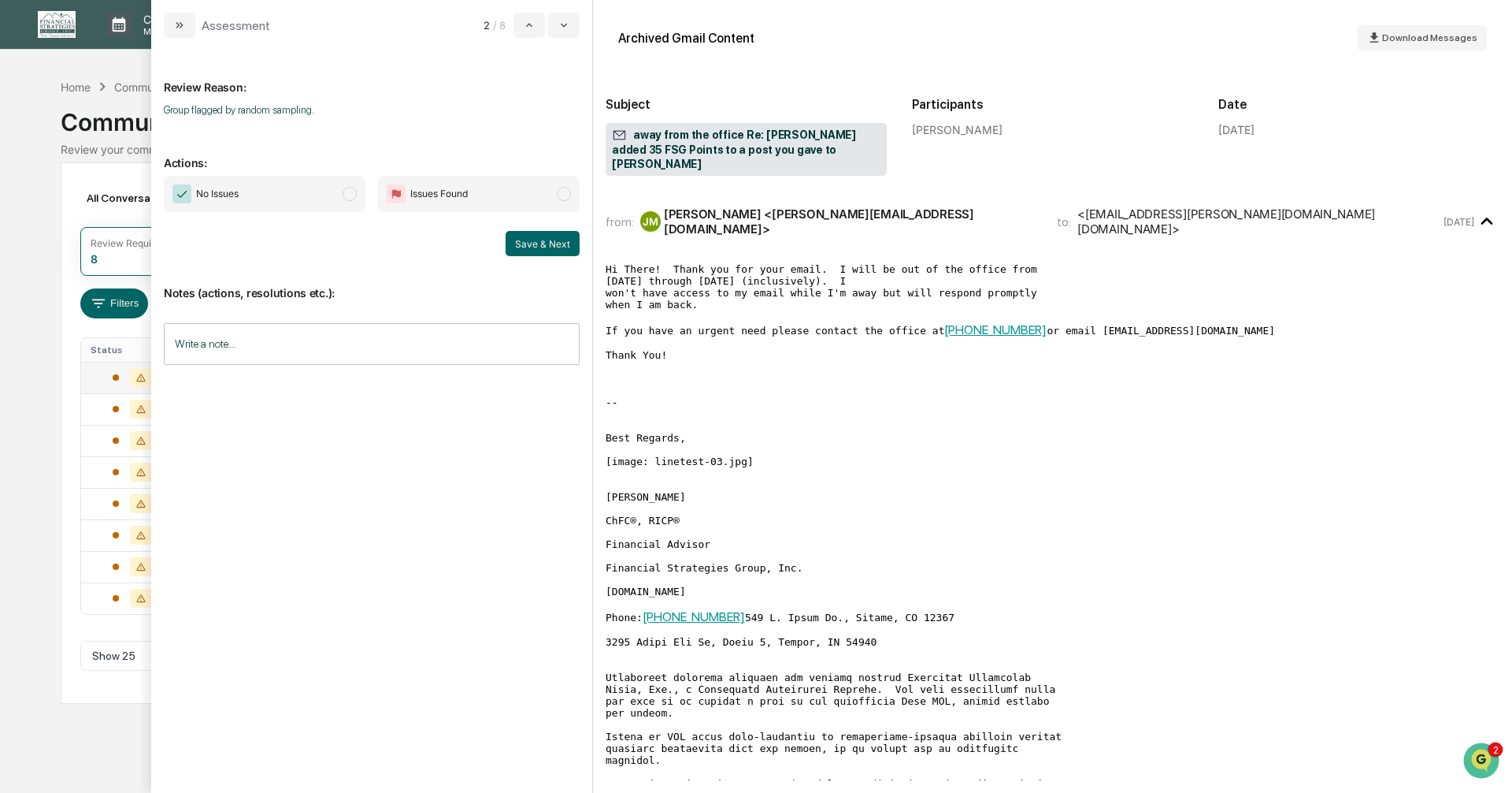
click at [348, 195] on span "modal" at bounding box center [350, 194] width 15 height 15
click at [539, 240] on button "Save & Next" at bounding box center [543, 243] width 74 height 25
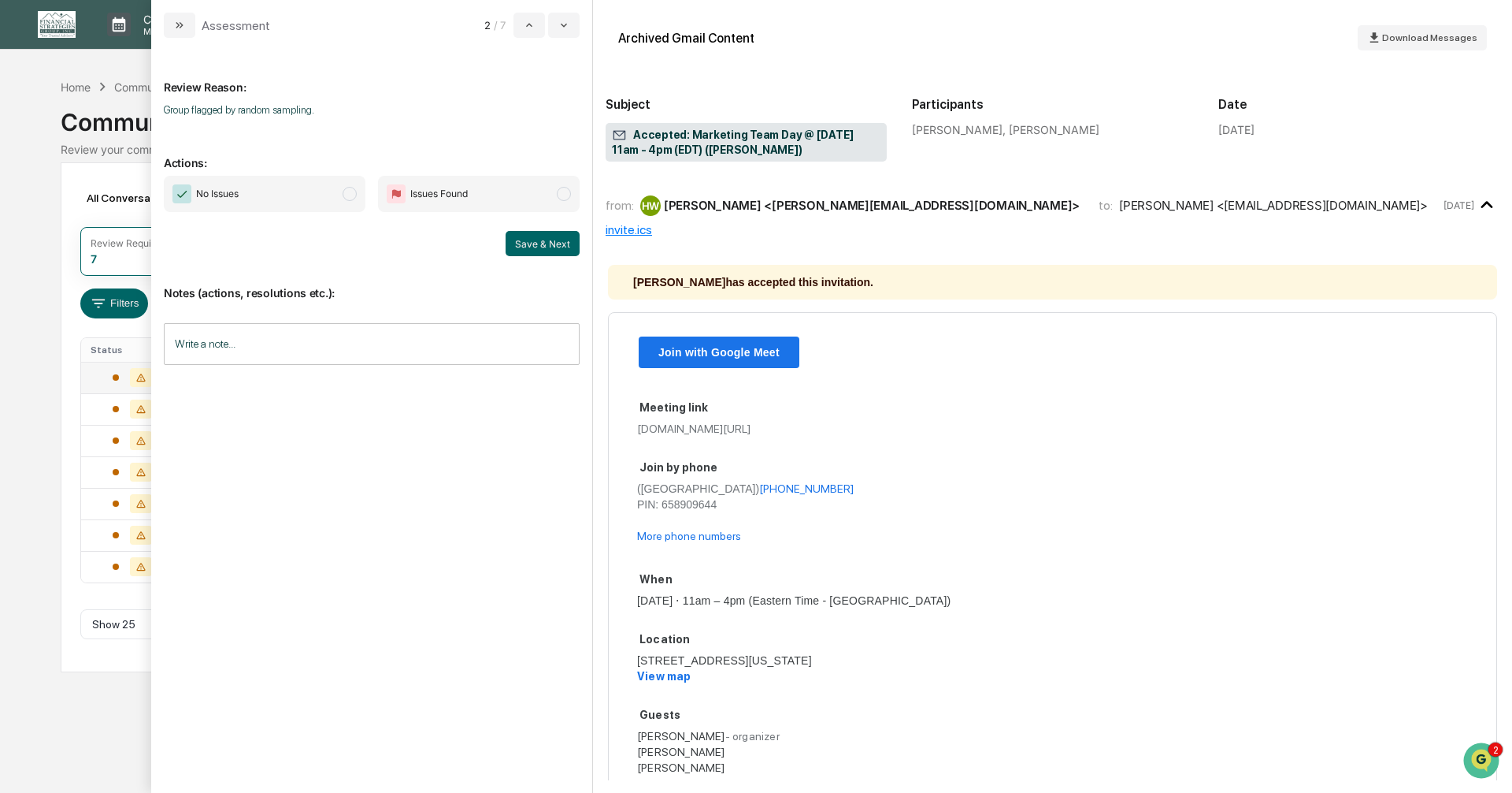
click at [353, 198] on span "modal" at bounding box center [350, 194] width 15 height 15
click at [545, 241] on button "Save & Next" at bounding box center [543, 243] width 74 height 25
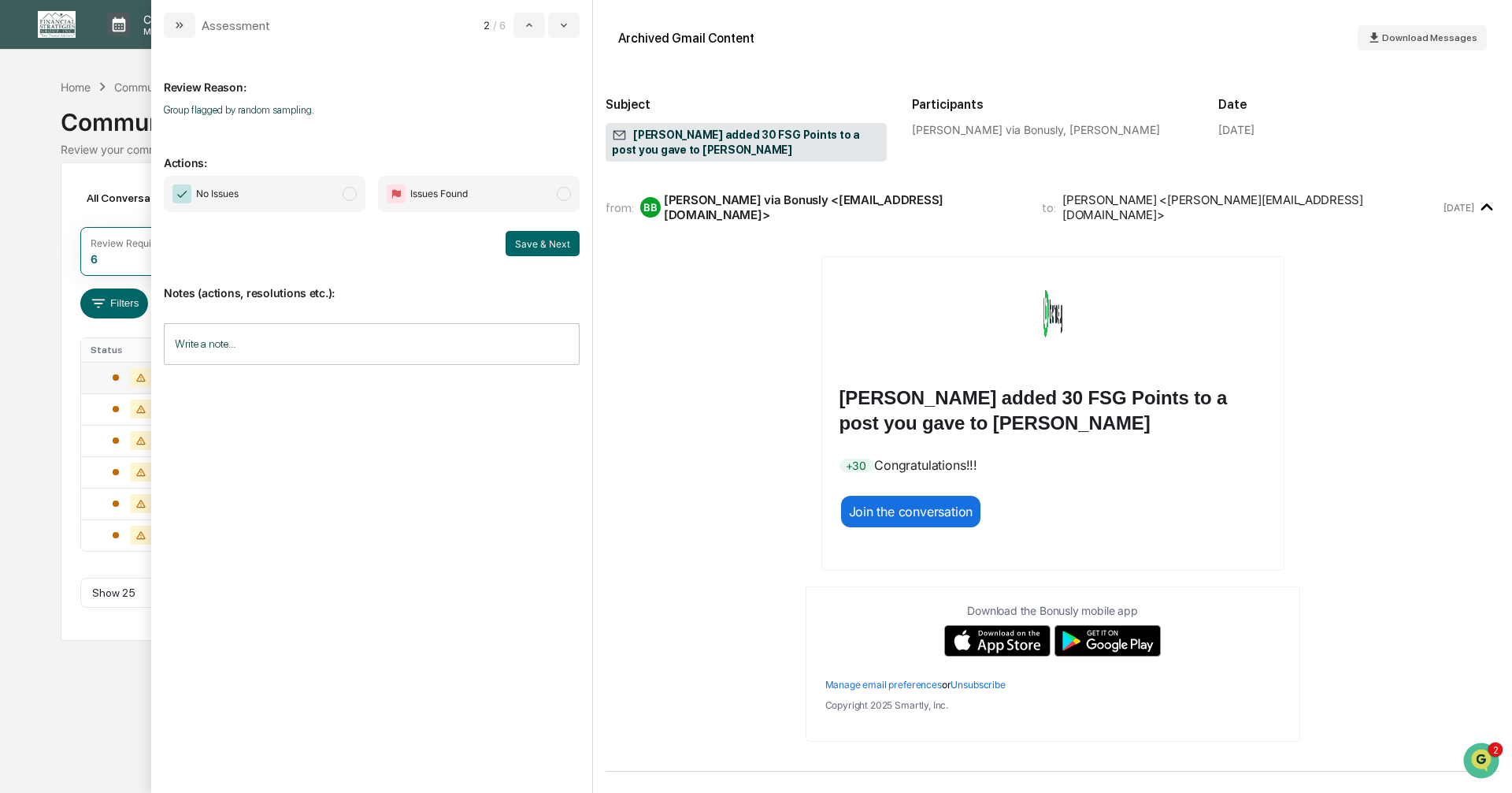
click at [349, 197] on span "modal" at bounding box center [350, 194] width 15 height 15
click at [530, 248] on button "Save & Next" at bounding box center [543, 243] width 74 height 25
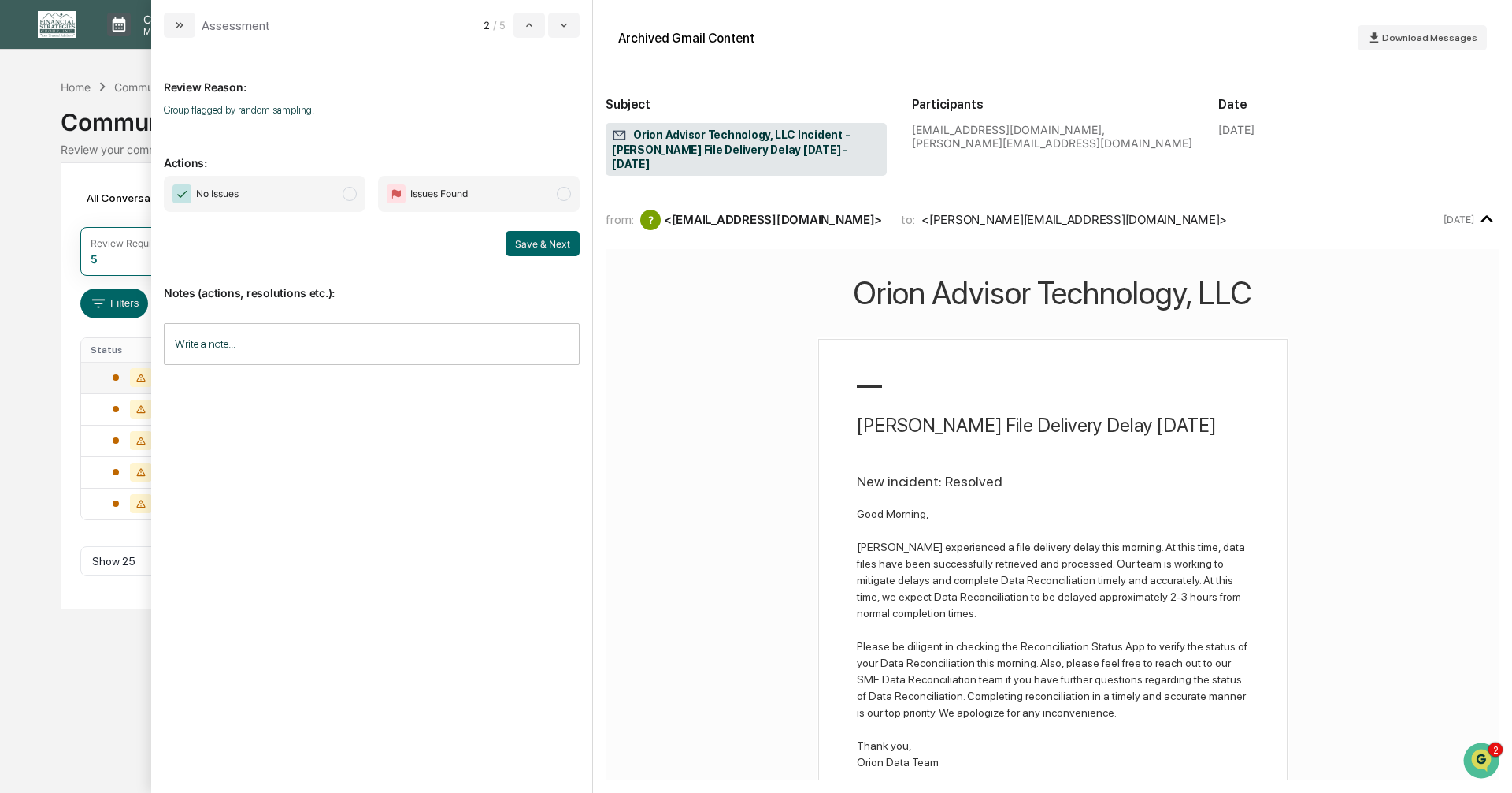
click at [348, 192] on span "modal" at bounding box center [350, 194] width 15 height 15
click at [533, 246] on button "Save & Next" at bounding box center [543, 243] width 74 height 25
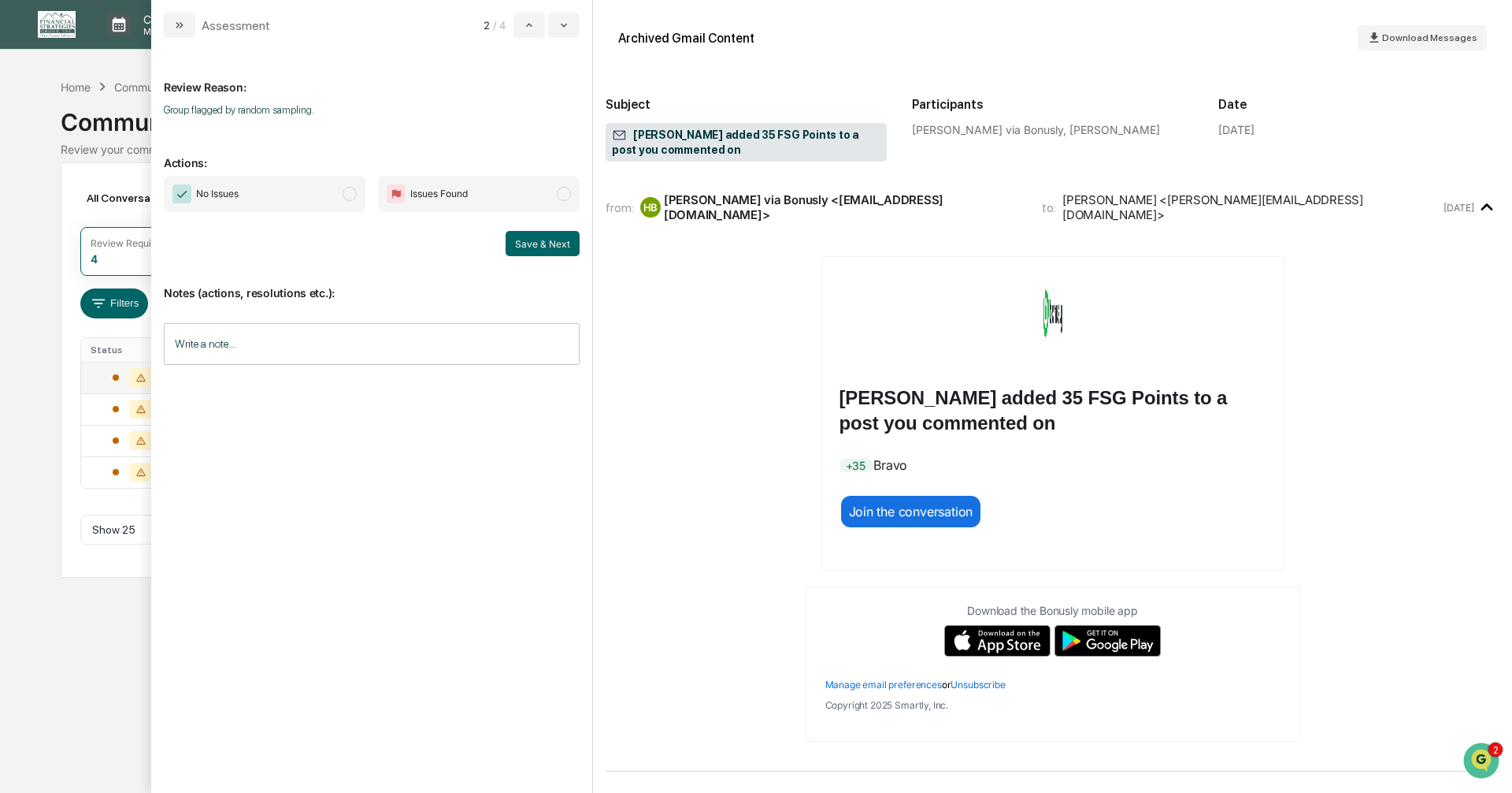
click at [350, 189] on span "modal" at bounding box center [350, 194] width 15 height 15
click at [540, 246] on button "Save & Next" at bounding box center [543, 243] width 74 height 25
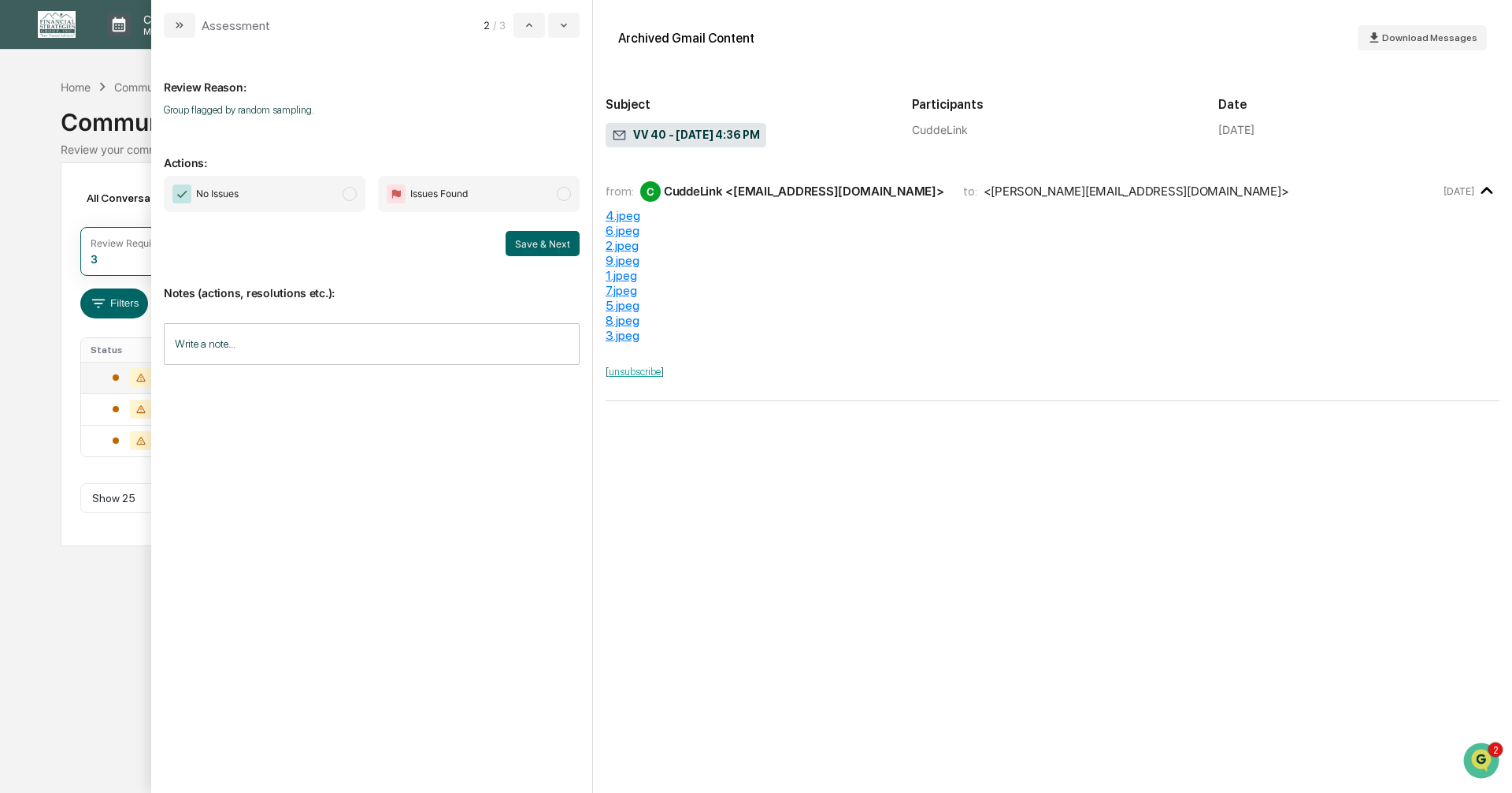
click at [348, 195] on span "modal" at bounding box center [350, 194] width 15 height 15
click at [528, 242] on button "Save & Next" at bounding box center [543, 243] width 74 height 25
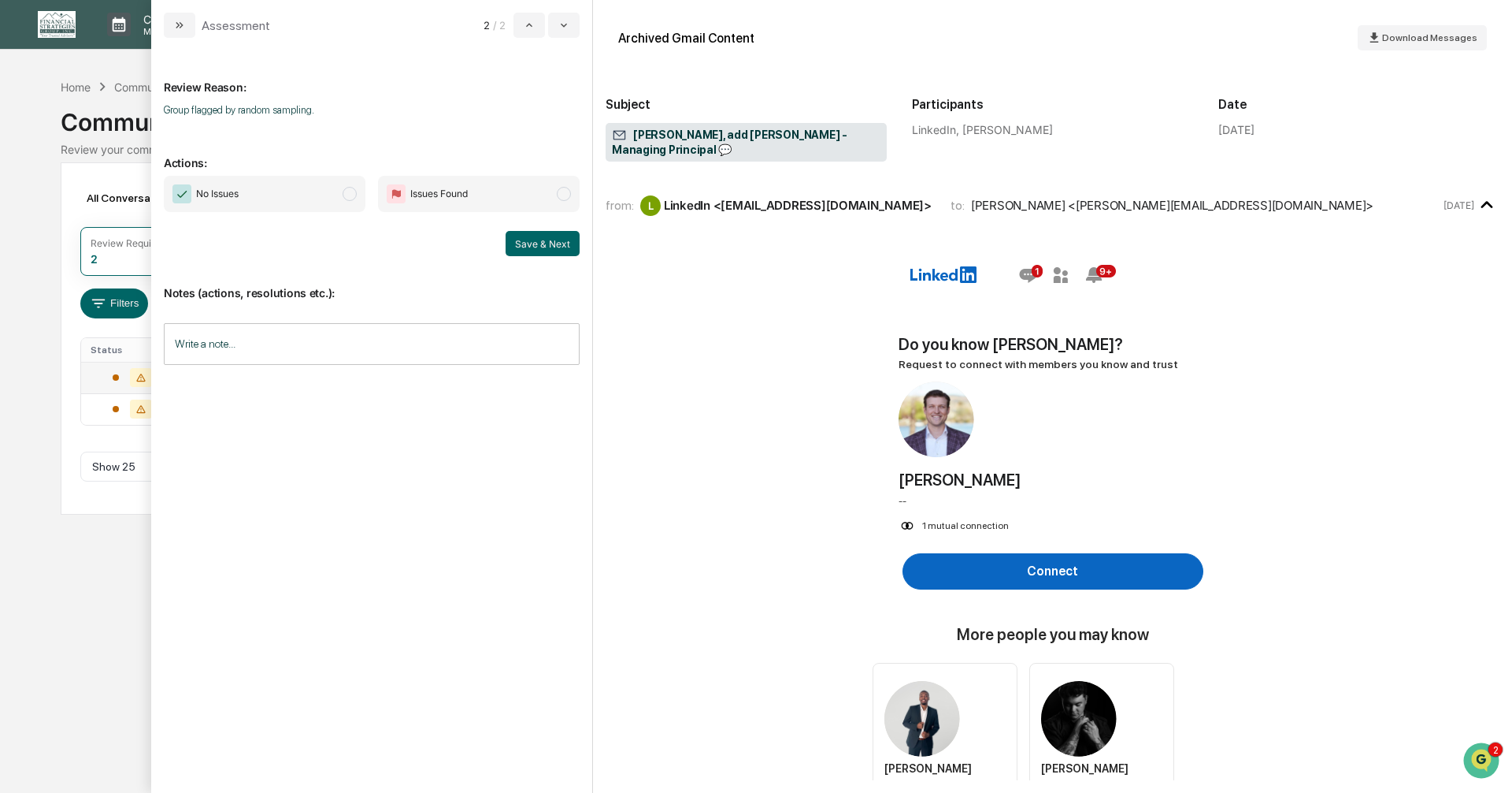
click at [346, 201] on span "modal" at bounding box center [350, 194] width 15 height 15
click at [541, 243] on button "Save & Next" at bounding box center [543, 243] width 74 height 25
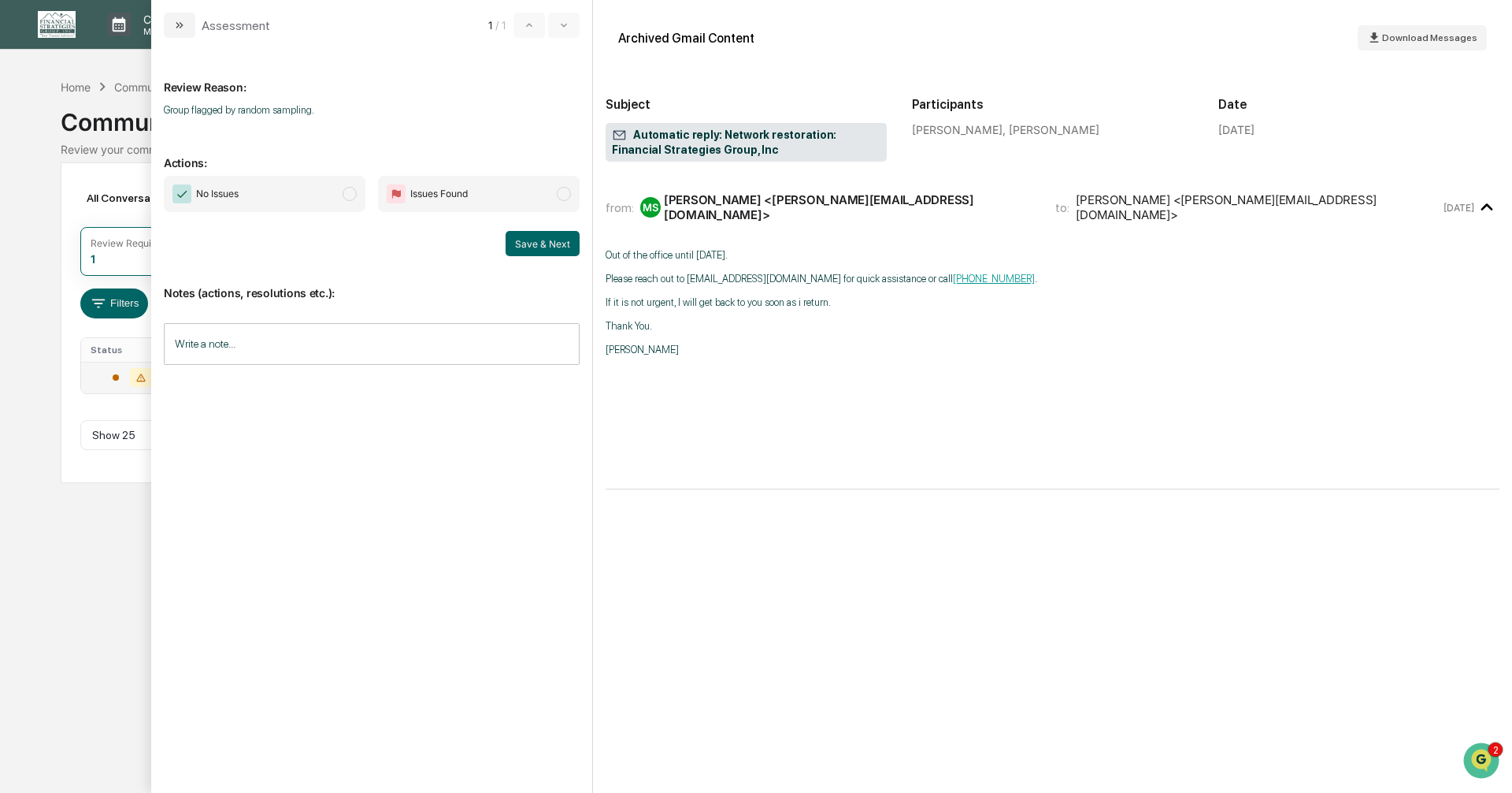
click at [352, 195] on span "modal" at bounding box center [350, 194] width 15 height 15
click at [527, 246] on button "Save & Next" at bounding box center [543, 243] width 74 height 25
